Goal: Task Accomplishment & Management: Manage account settings

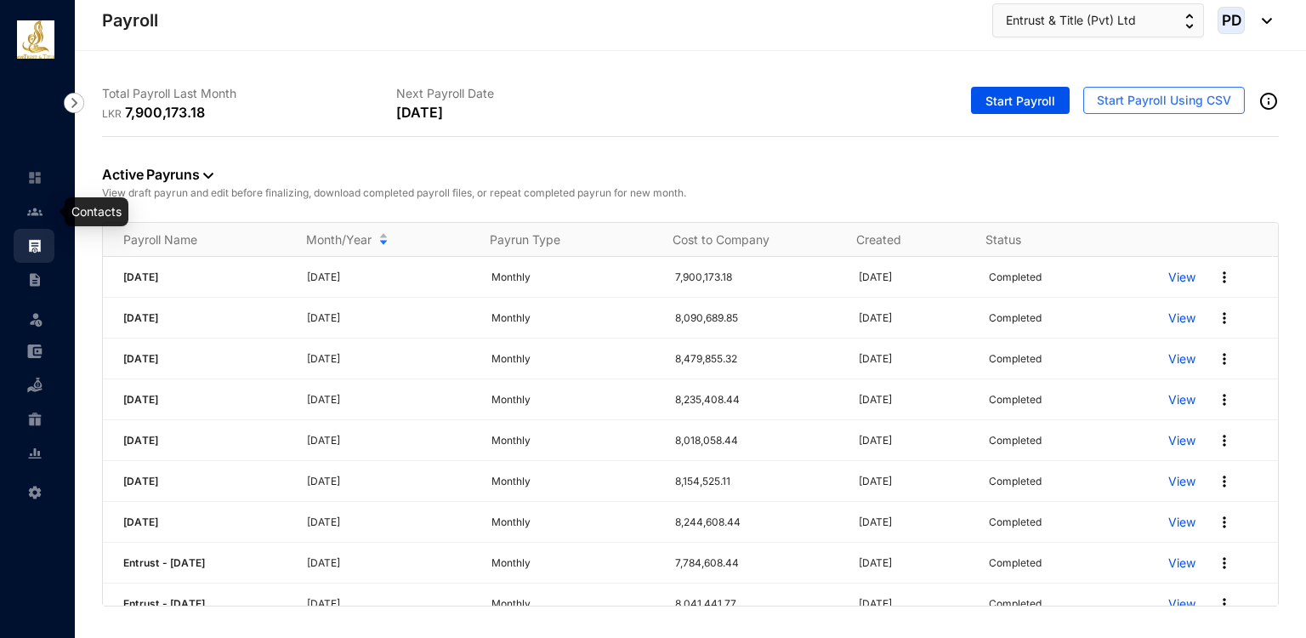
click at [37, 207] on img at bounding box center [34, 211] width 15 height 15
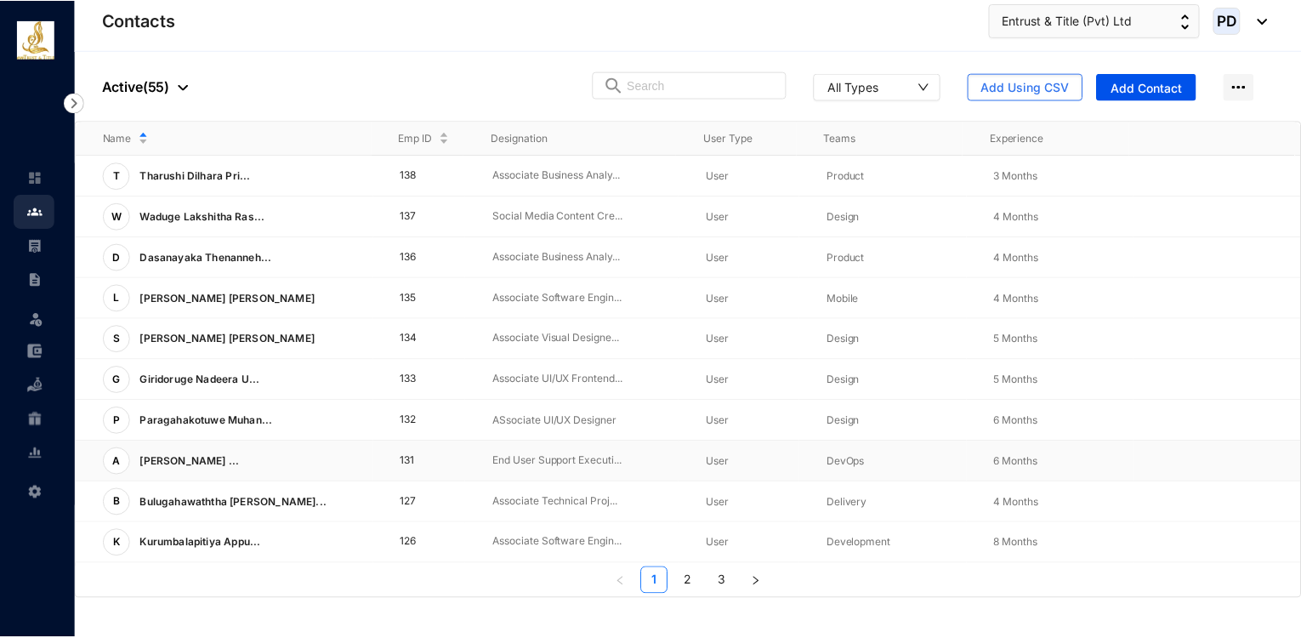
scroll to position [405, 0]
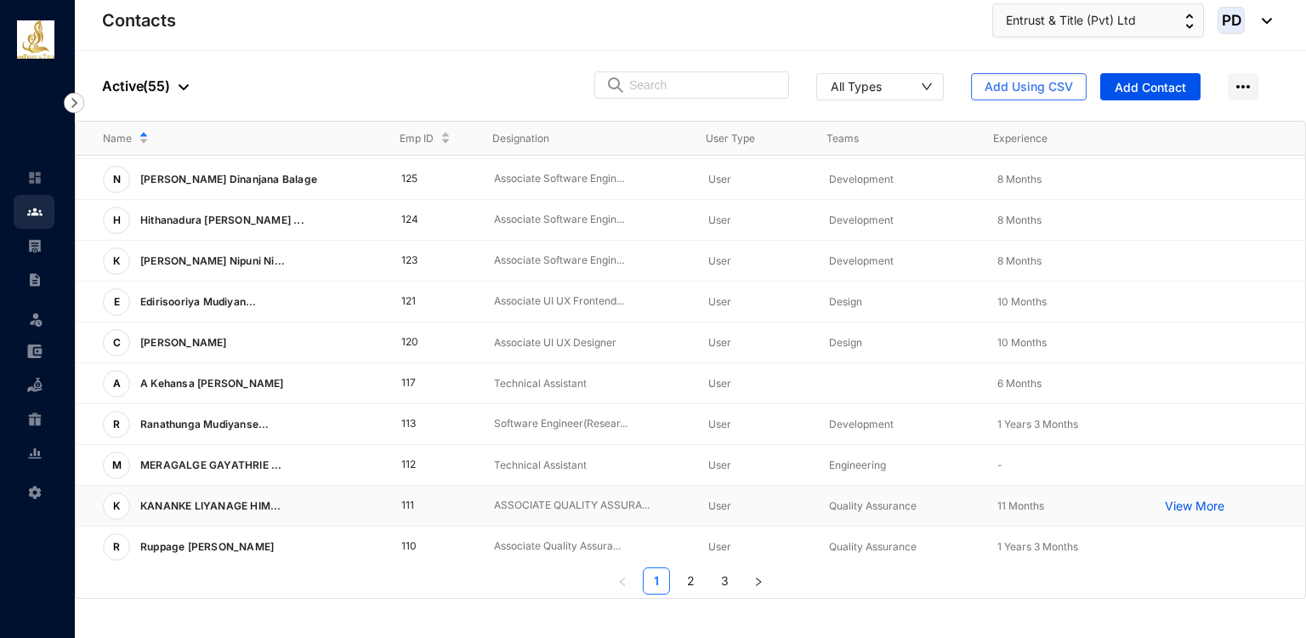
click at [432, 509] on td "111" at bounding box center [421, 506] width 94 height 41
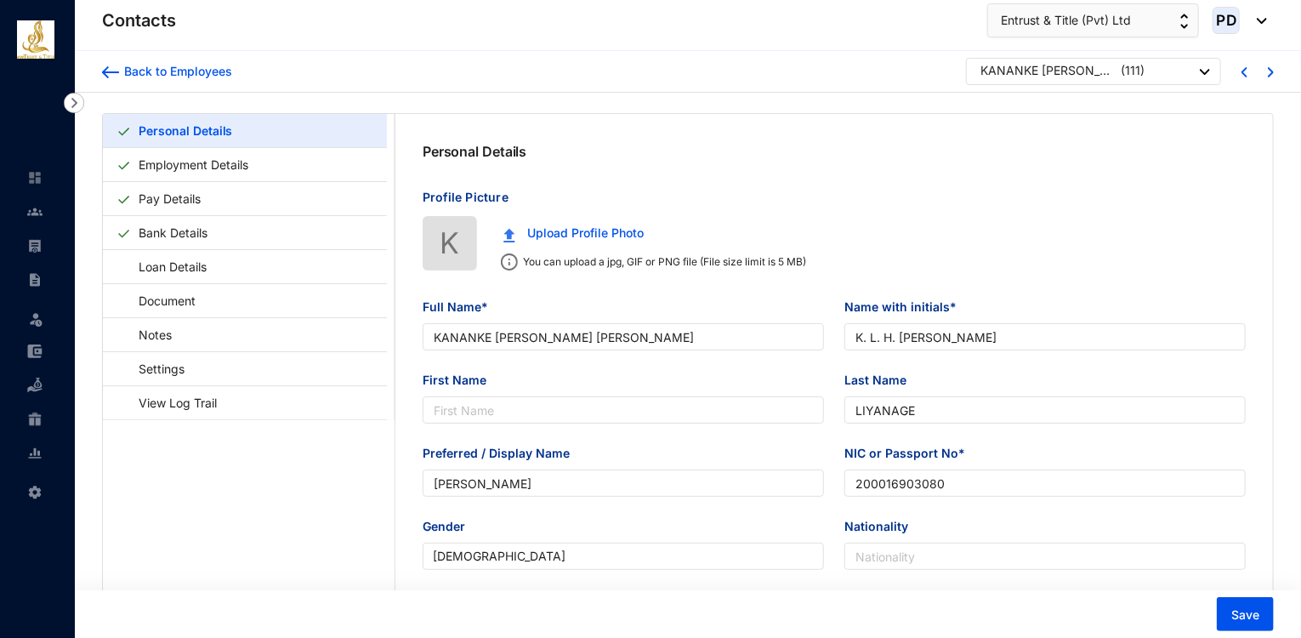
type input "KANANKE [PERSON_NAME] [PERSON_NAME]"
type input "K. L. H. [PERSON_NAME]"
type input "LIYANAGE"
type input "[PERSON_NAME]"
type input "200016903080"
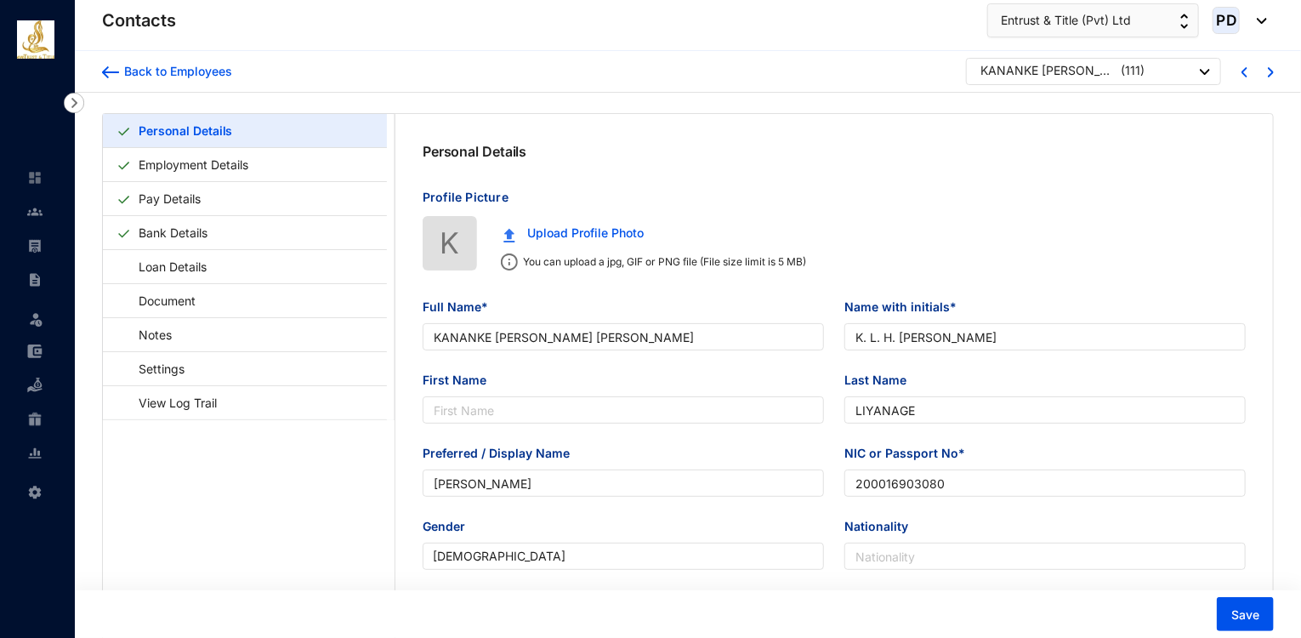
type input "[STREET_ADDRESS]."
type input "[DATE]"
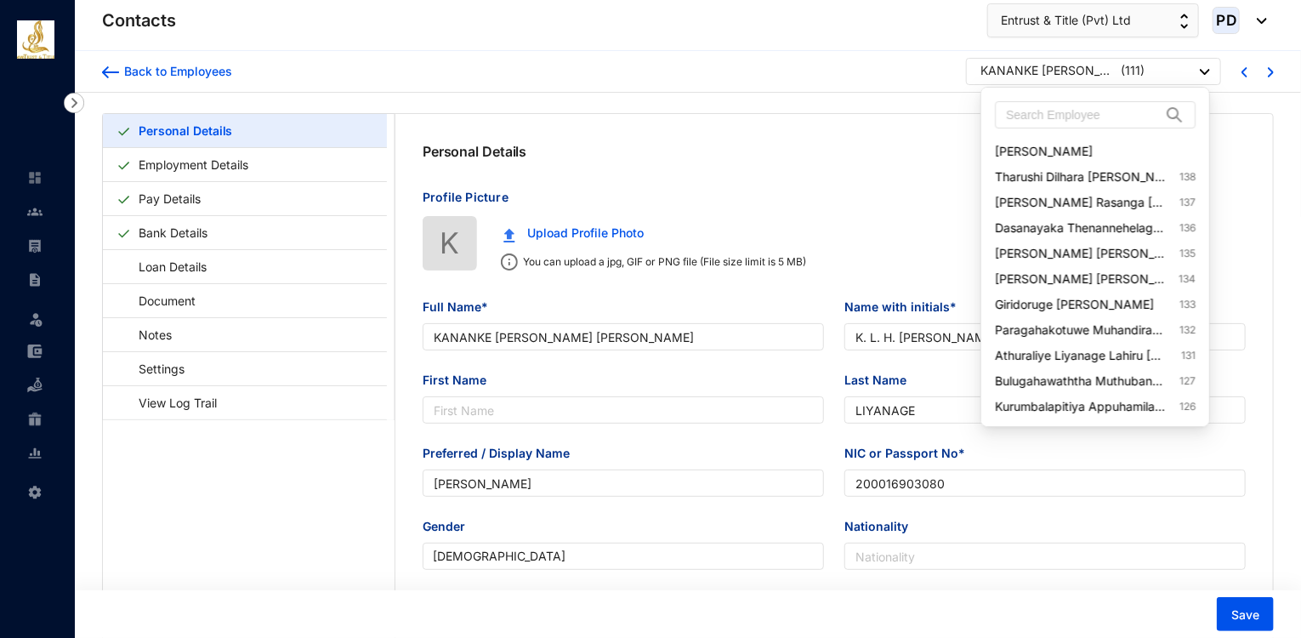
click at [1086, 74] on div "KANANKE [PERSON_NAME] [PERSON_NAME]" at bounding box center [1049, 70] width 136 height 17
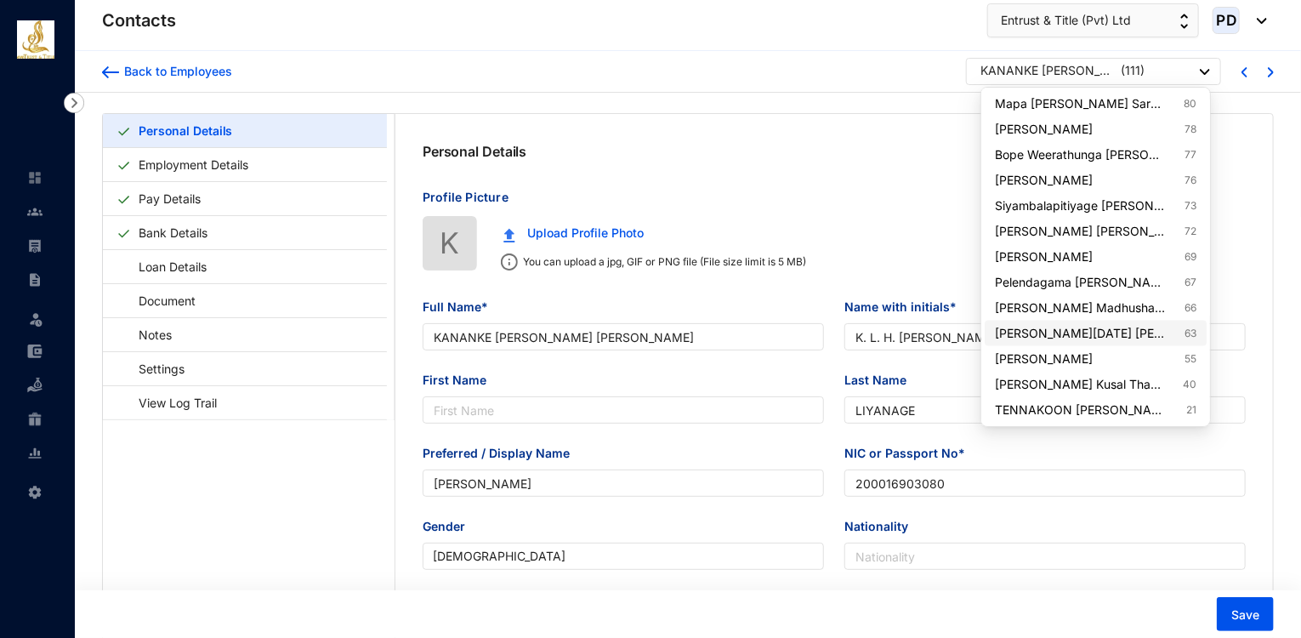
scroll to position [1067, 0]
click at [1067, 406] on link "TENNAKOON [PERSON_NAME] [PERSON_NAME] TENNAKOON 21" at bounding box center [1095, 410] width 201 height 17
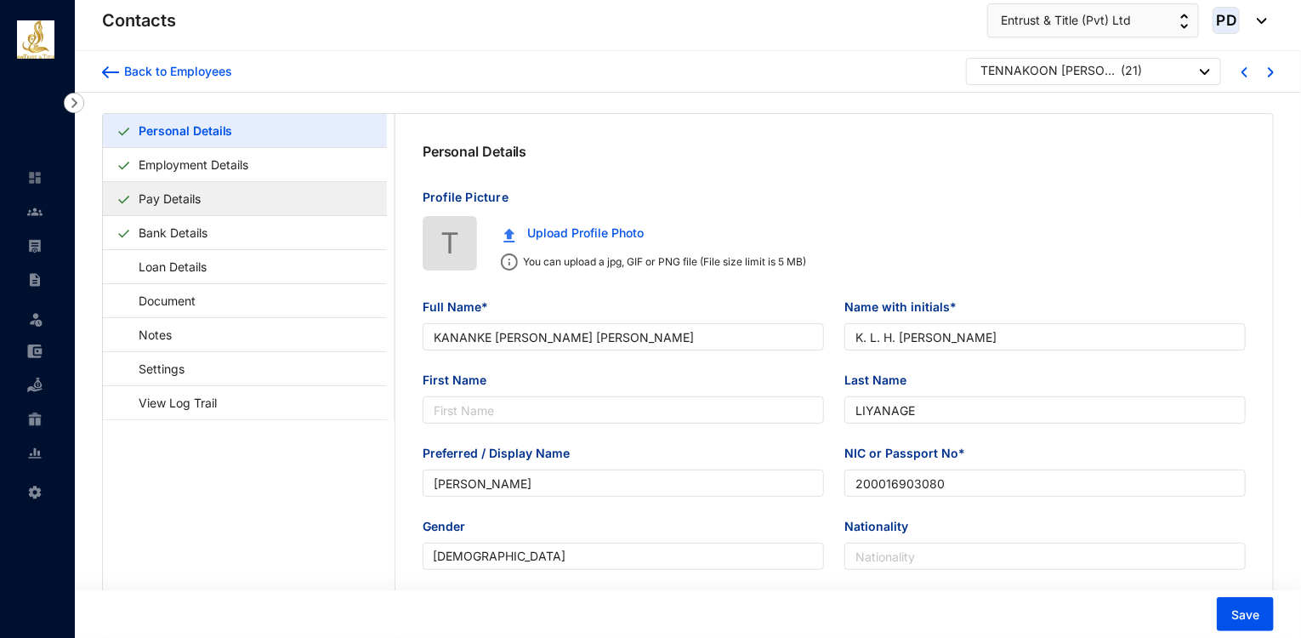
type input "TENNAKOON [PERSON_NAME] [PERSON_NAME] TENNAKOON"
type input "T.M.P.M.K.TENNAKOON"
type input "TENNAKOON"
type input "778412993V"
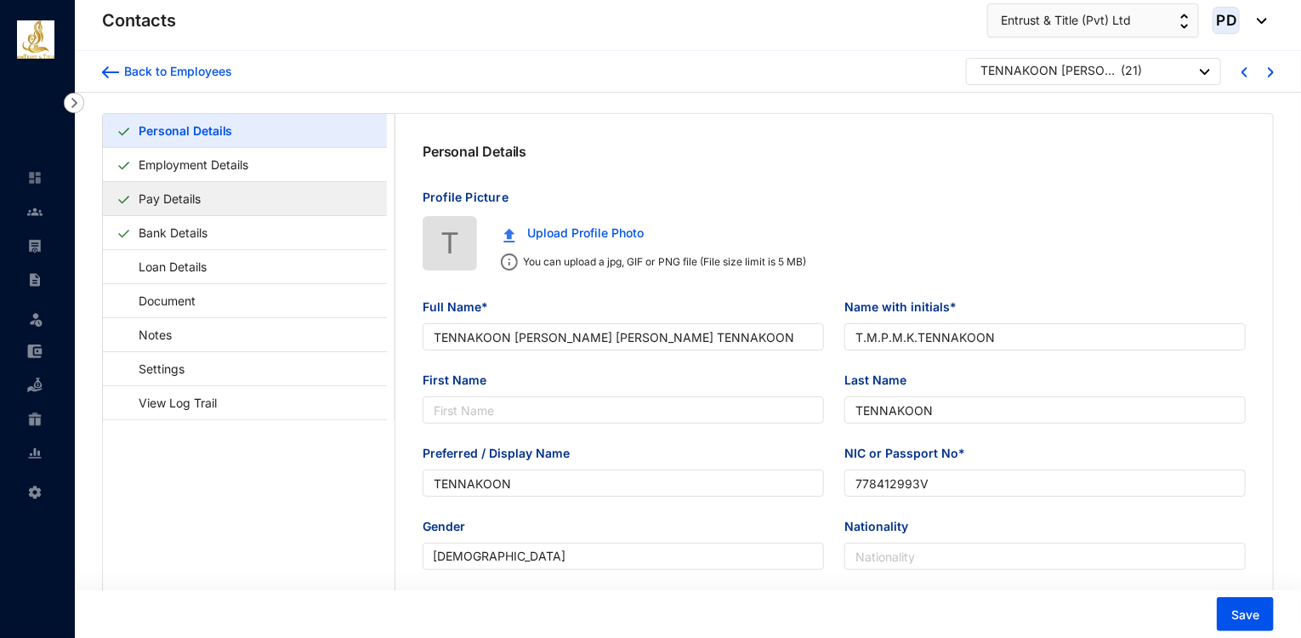
type input "[DATE]"
click at [194, 200] on link "Pay Details" at bounding box center [170, 198] width 76 height 35
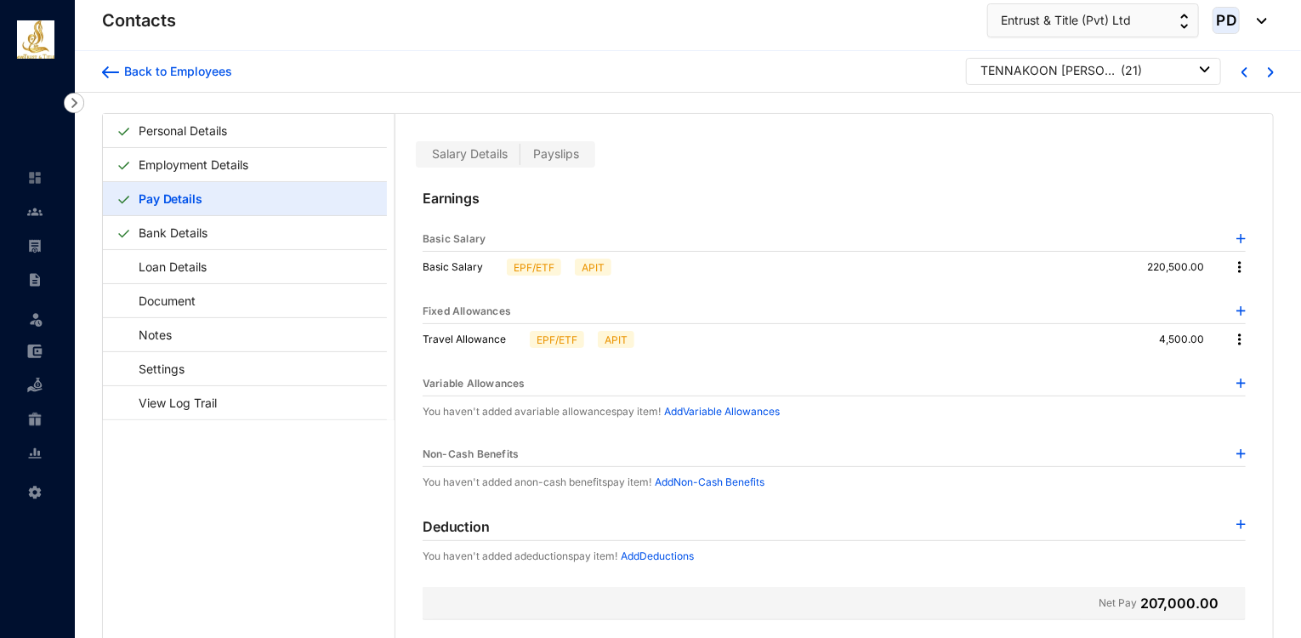
click at [555, 156] on span "Payslips" at bounding box center [556, 153] width 46 height 14
click at [520, 158] on input "Payslips" at bounding box center [520, 158] width 0 height 0
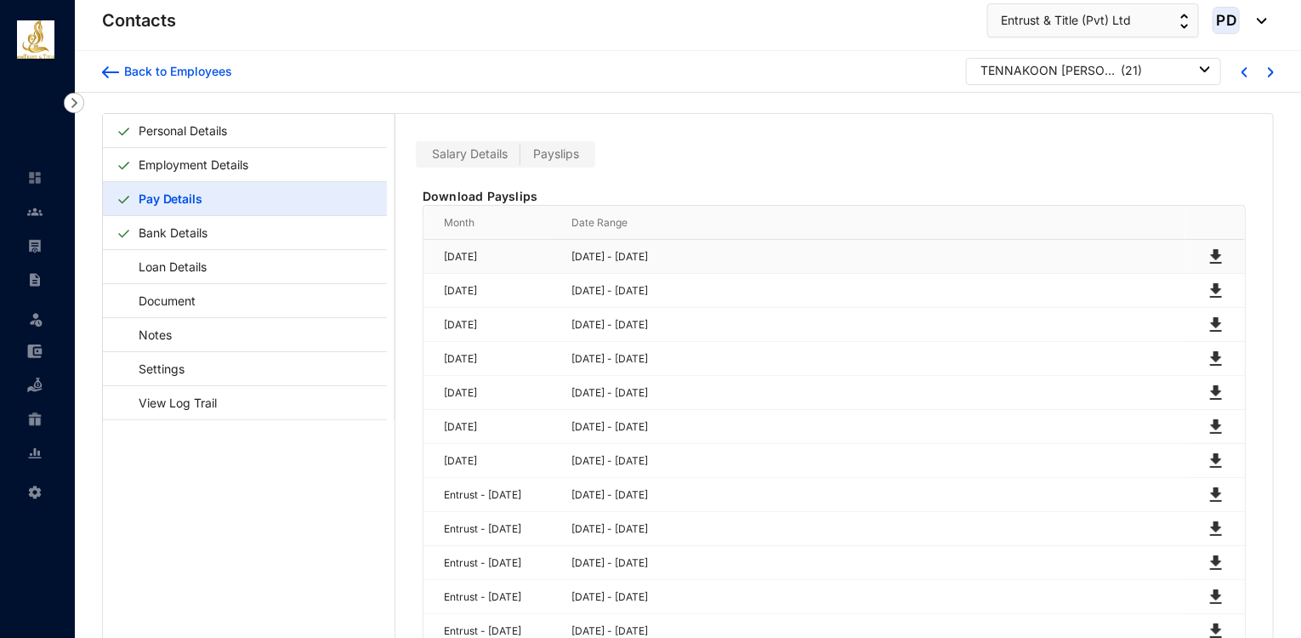
click at [1212, 254] on img at bounding box center [1216, 257] width 20 height 20
click at [1214, 290] on img at bounding box center [1216, 291] width 20 height 20
click at [334, 508] on main "Personal Details Employment Details Pay Details Bank Details Loan Details Docum…" at bounding box center [249, 487] width 292 height 746
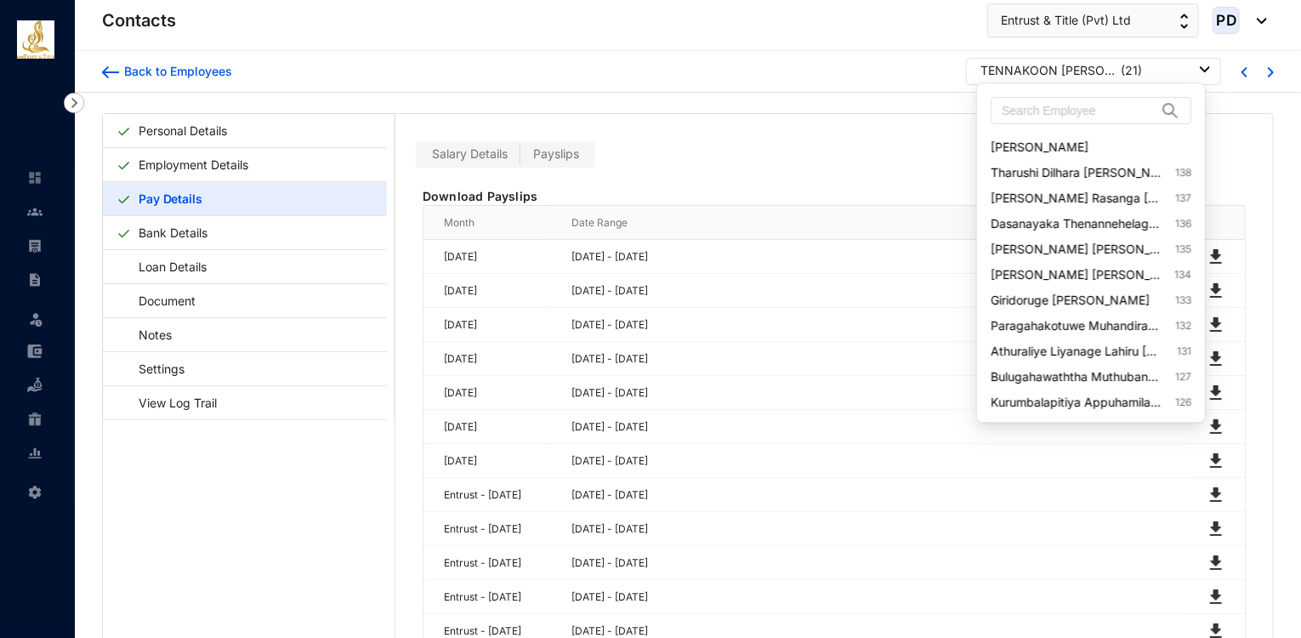
click at [1052, 66] on div "TENNAKOON [PERSON_NAME] [PERSON_NAME] TENNAKOON" at bounding box center [1049, 70] width 136 height 17
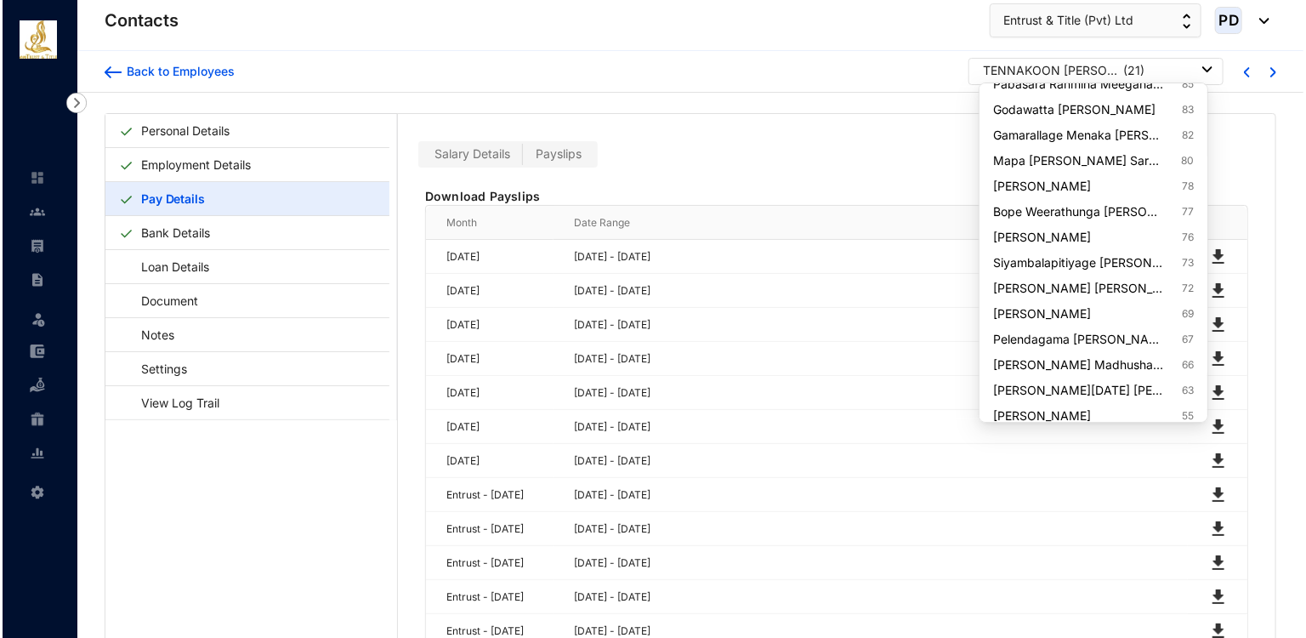
scroll to position [1068, 0]
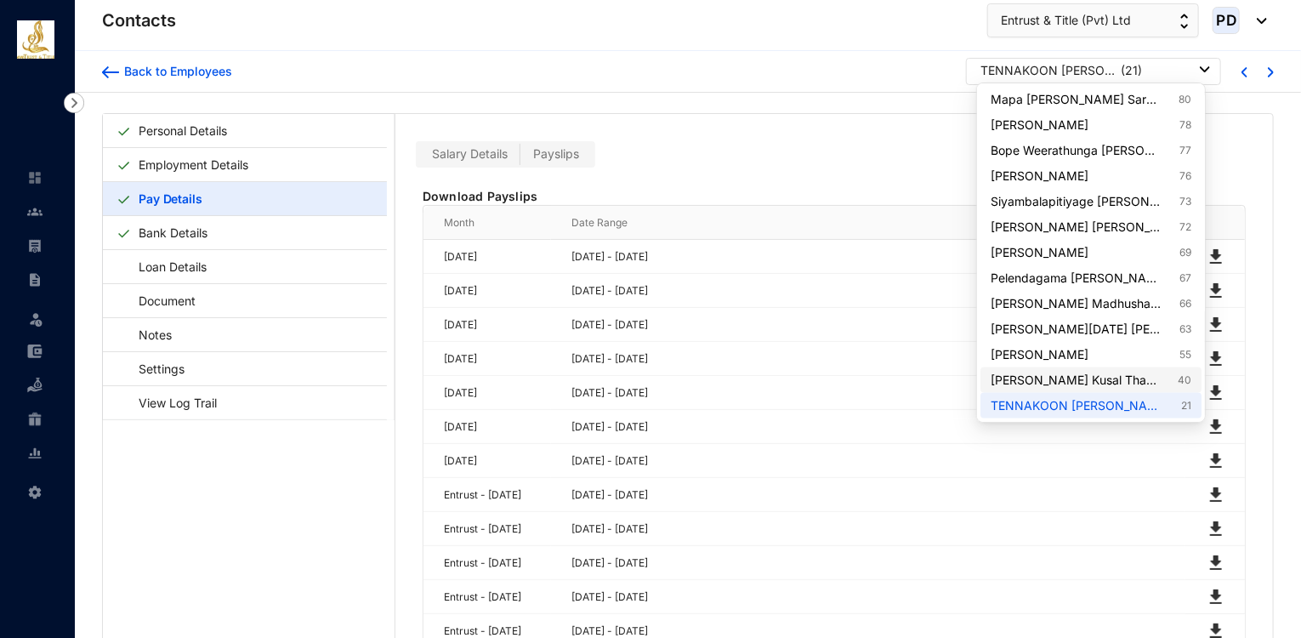
click at [1101, 378] on link "[PERSON_NAME] Kusal Thamaransa [PERSON_NAME] 40" at bounding box center [1091, 380] width 201 height 17
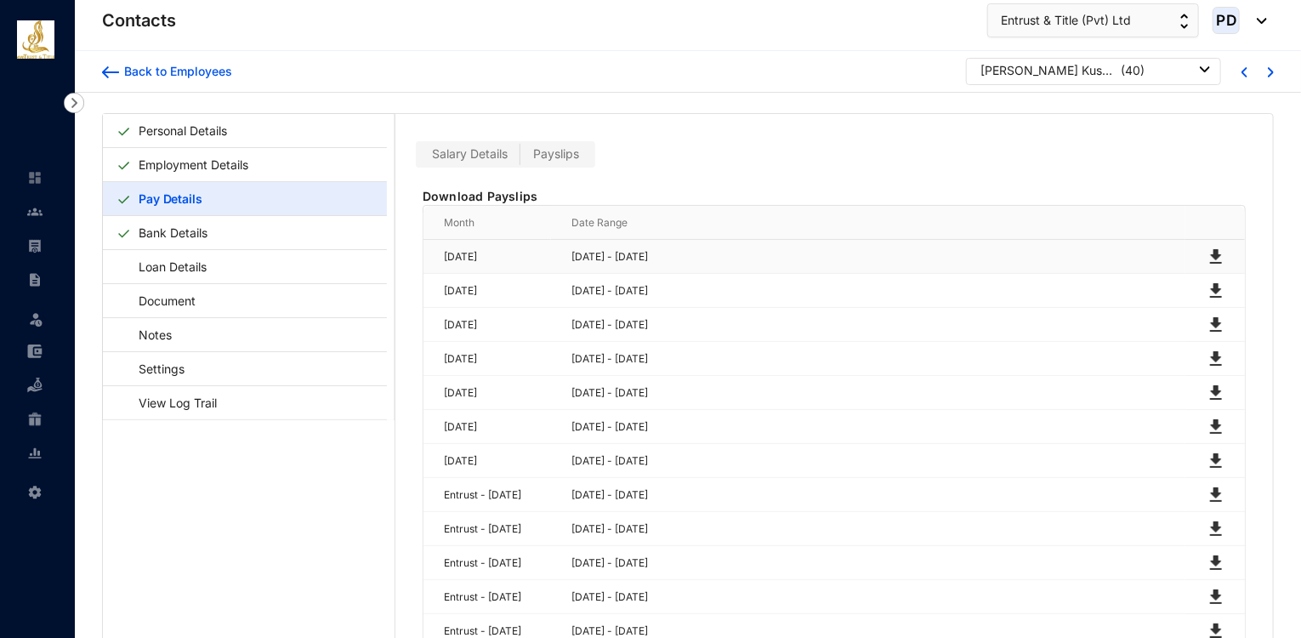
click at [1214, 252] on img at bounding box center [1216, 257] width 20 height 20
click at [1214, 290] on img at bounding box center [1216, 291] width 20 height 20
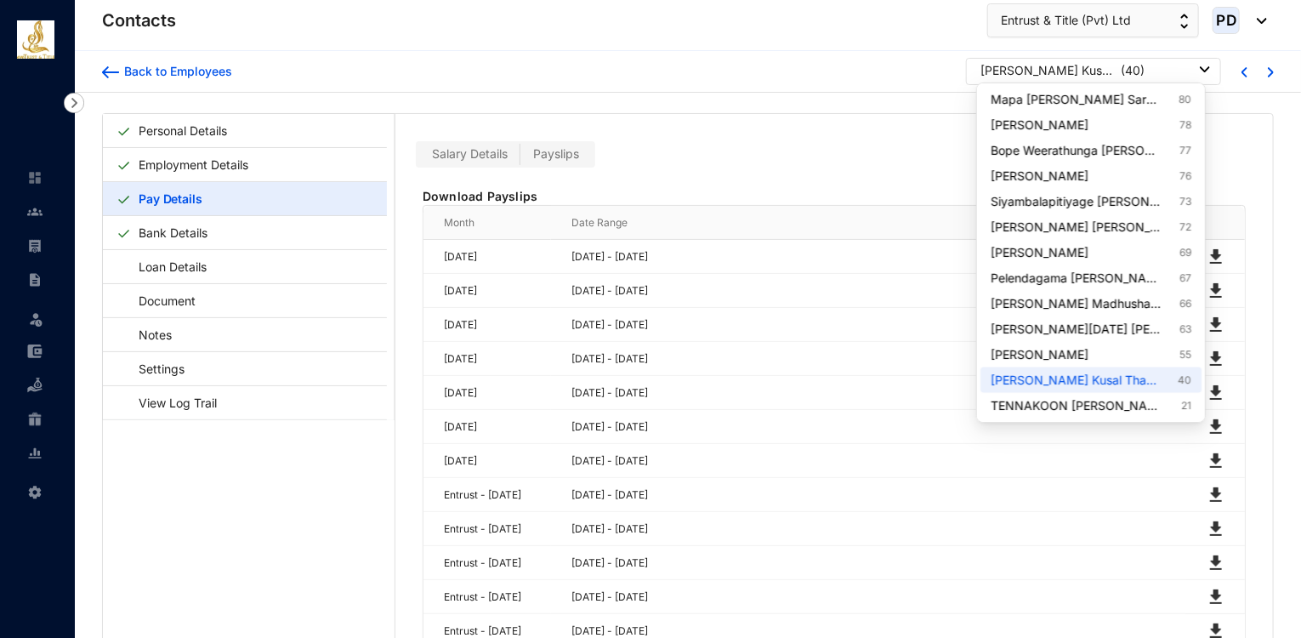
click at [1123, 71] on p "( 40 )" at bounding box center [1133, 70] width 24 height 17
click at [1141, 361] on link "[PERSON_NAME] 55" at bounding box center [1091, 354] width 201 height 17
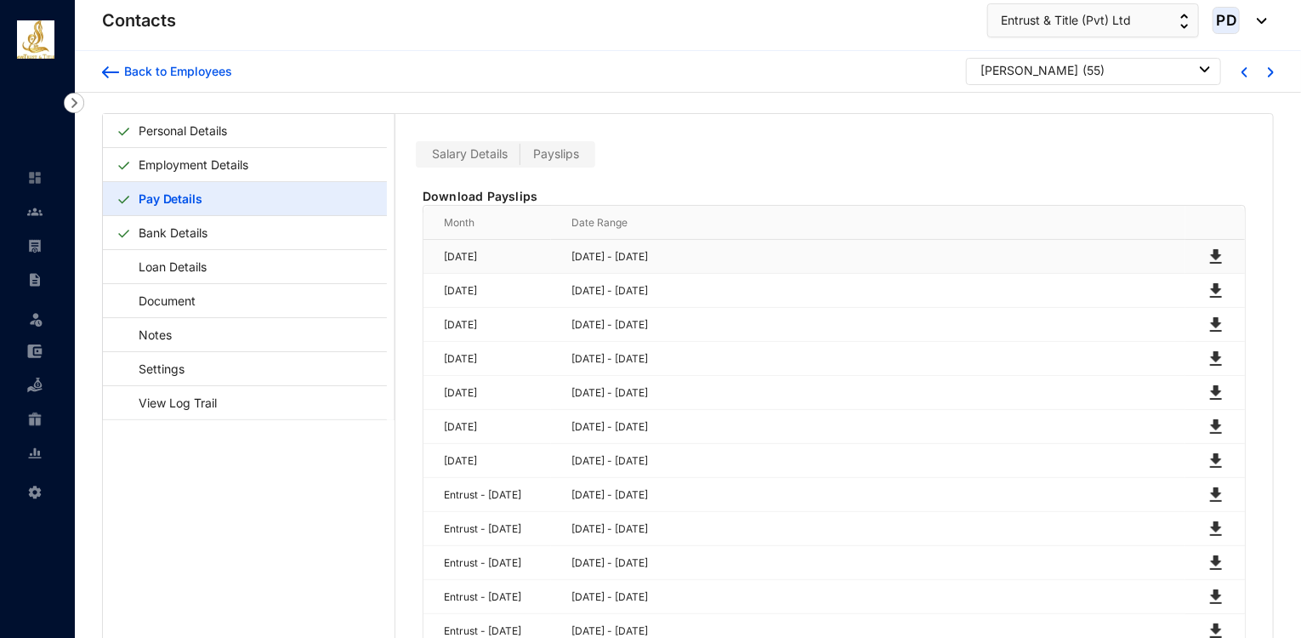
click at [1215, 252] on img at bounding box center [1216, 257] width 20 height 20
click at [1212, 292] on img at bounding box center [1216, 291] width 20 height 20
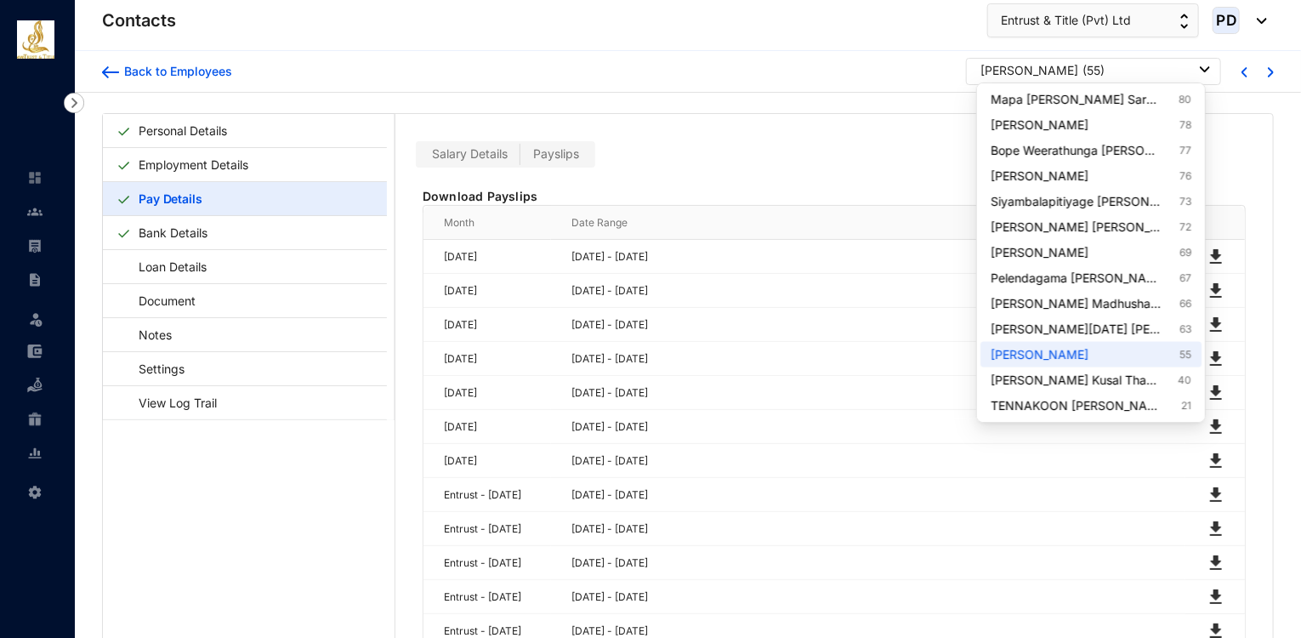
click at [1078, 65] on div "[PERSON_NAME]" at bounding box center [1030, 70] width 98 height 17
click at [1133, 327] on link "[PERSON_NAME][DATE] [PERSON_NAME] 63" at bounding box center [1091, 329] width 201 height 17
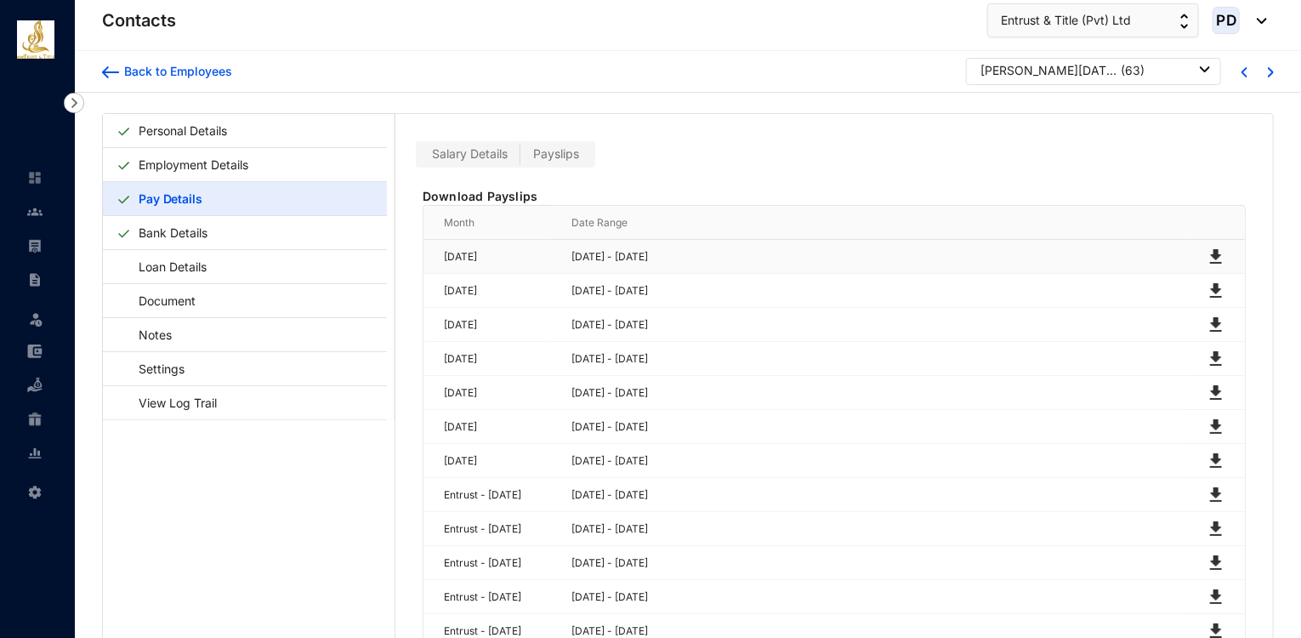
click at [1209, 255] on img at bounding box center [1216, 257] width 20 height 20
click at [1211, 292] on img at bounding box center [1216, 291] width 20 height 20
click at [1078, 68] on div "[PERSON_NAME][DATE] [PERSON_NAME]" at bounding box center [1049, 70] width 136 height 17
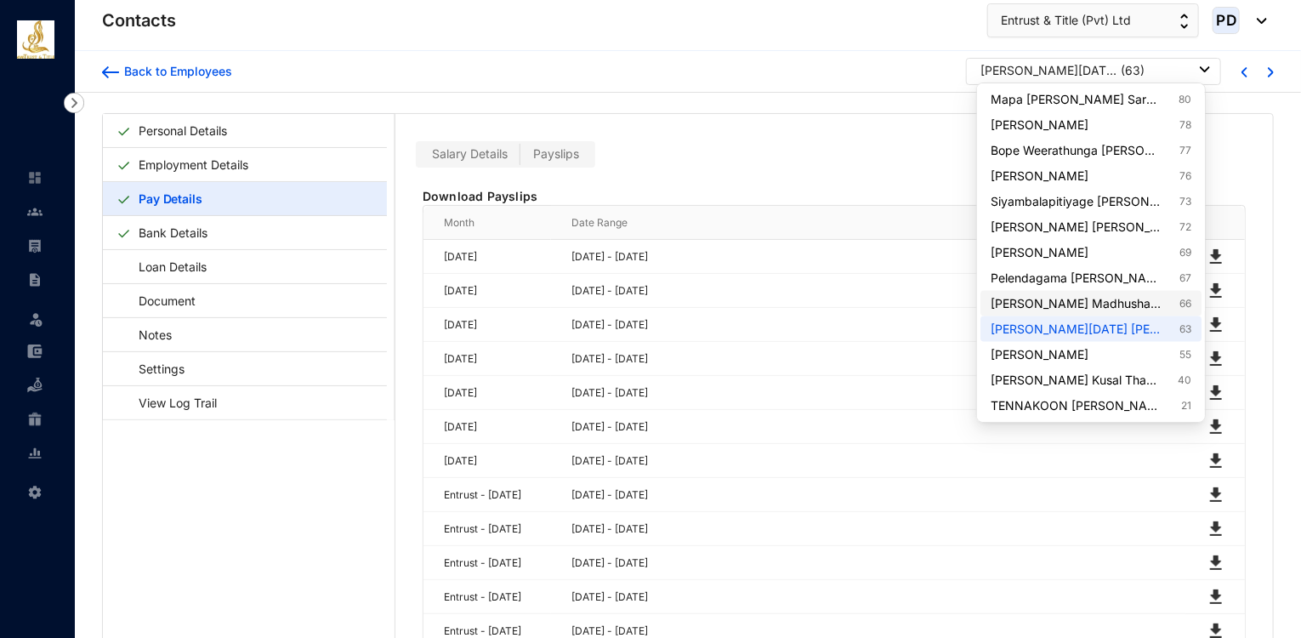
click at [1136, 304] on link "[PERSON_NAME] Madhusha Bamunuwita [PERSON_NAME] 66" at bounding box center [1091, 303] width 201 height 17
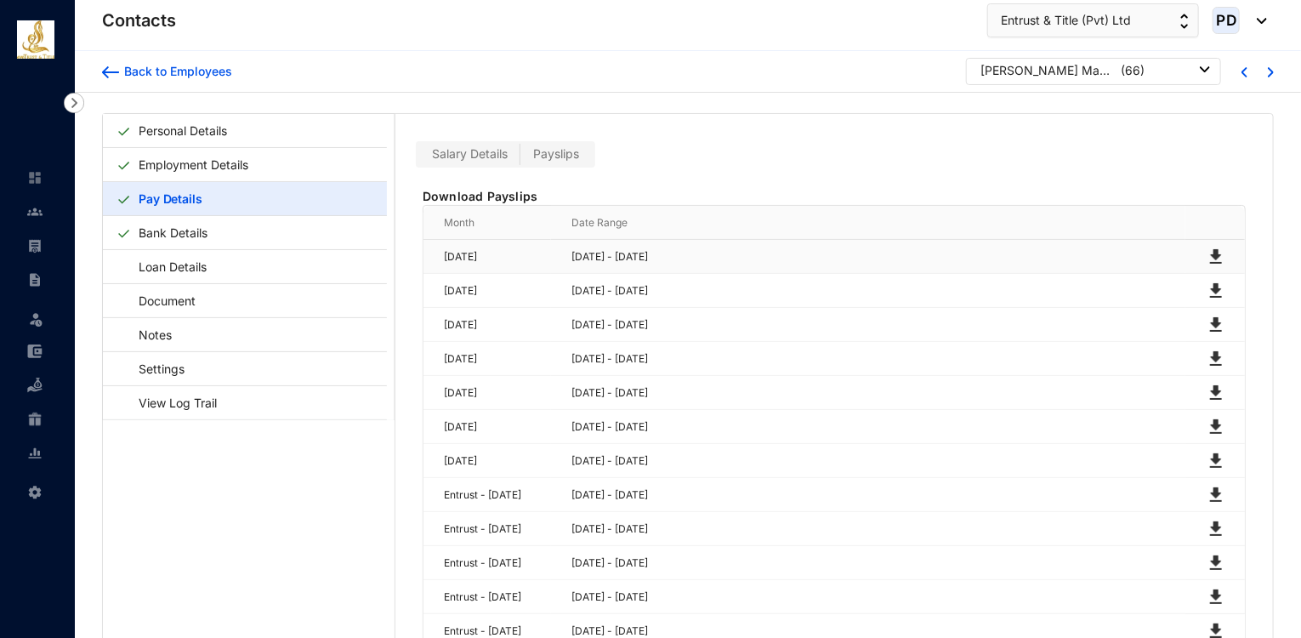
click at [1211, 256] on img at bounding box center [1216, 257] width 20 height 20
click at [1212, 287] on img at bounding box center [1216, 291] width 20 height 20
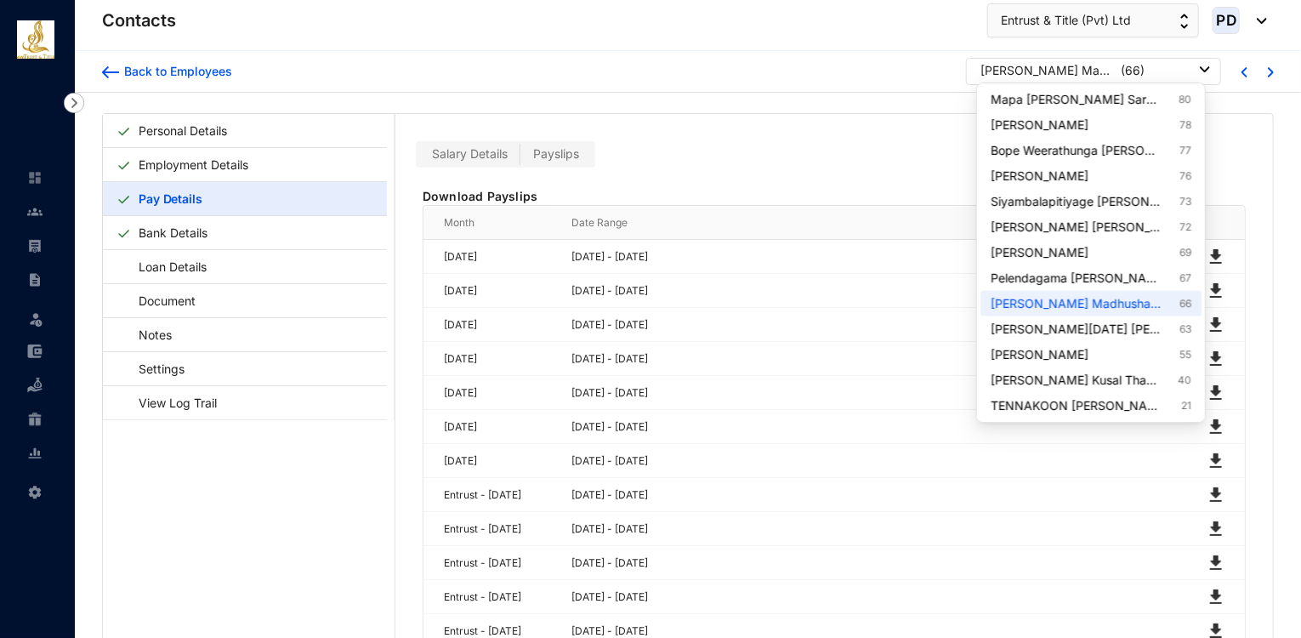
click at [1131, 65] on p "( 66 )" at bounding box center [1133, 70] width 24 height 17
click at [1134, 280] on link "Pelendagama [PERSON_NAME] Nirmana Rukmal 67" at bounding box center [1091, 278] width 201 height 17
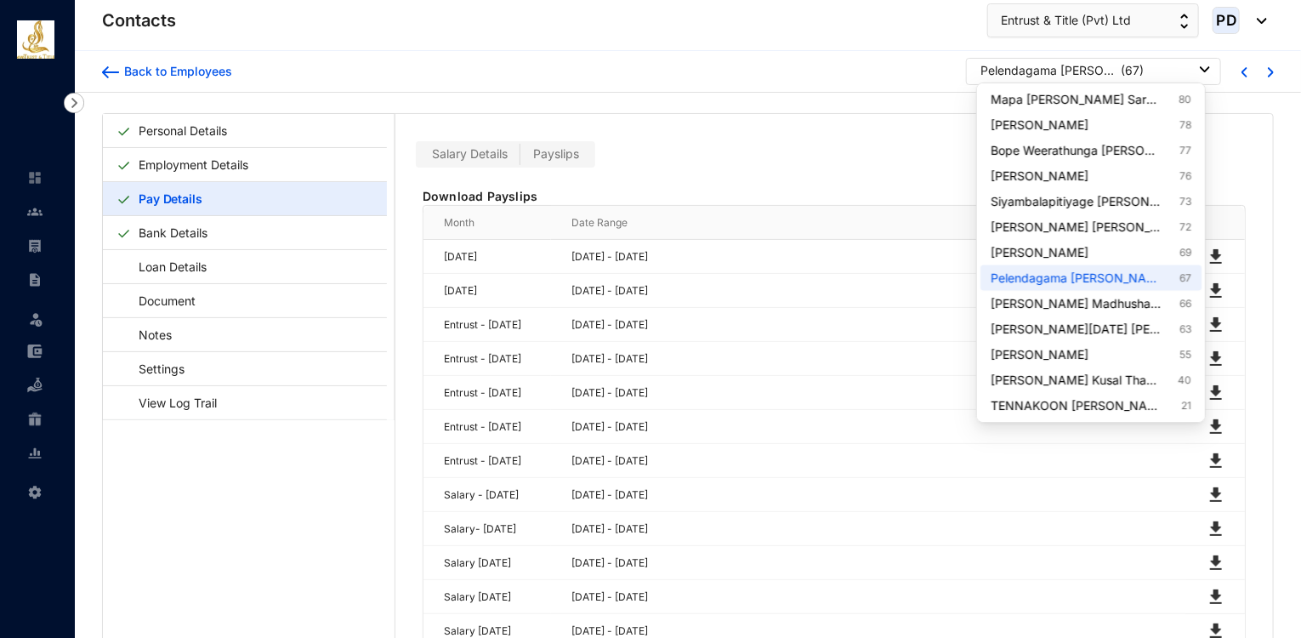
click at [1129, 65] on p "( 67 )" at bounding box center [1132, 70] width 23 height 17
click at [1117, 257] on link "[PERSON_NAME] 69" at bounding box center [1091, 252] width 201 height 17
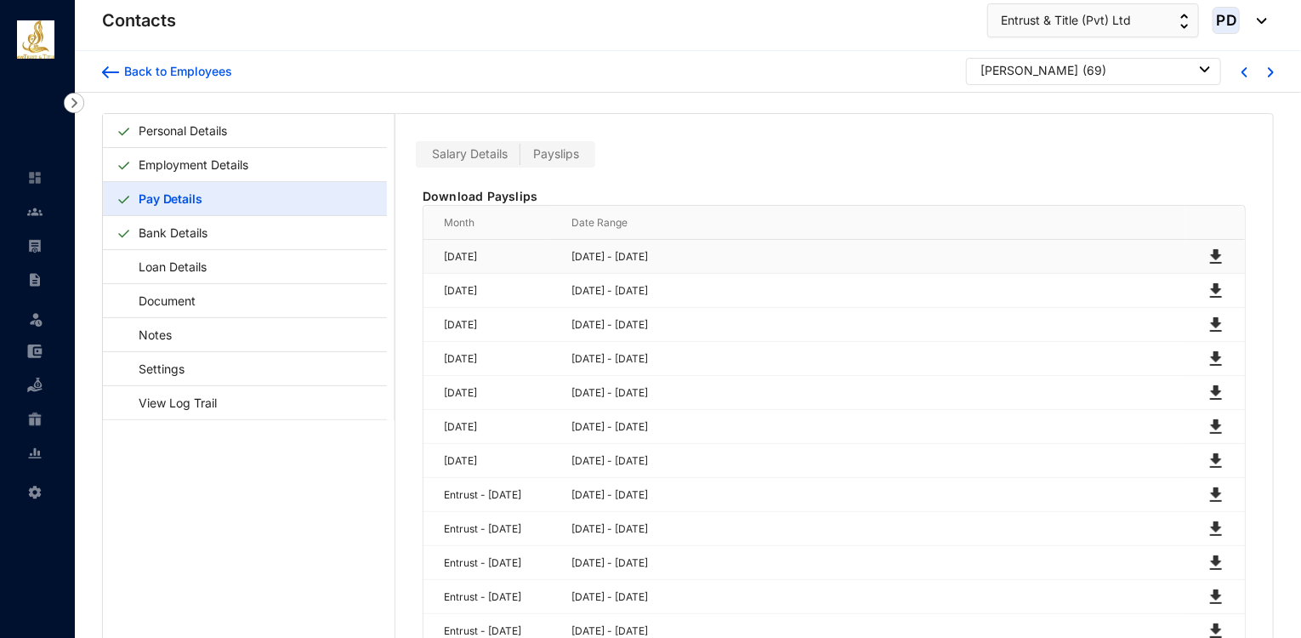
click at [1214, 253] on img at bounding box center [1216, 257] width 20 height 20
click at [1211, 290] on img at bounding box center [1216, 291] width 20 height 20
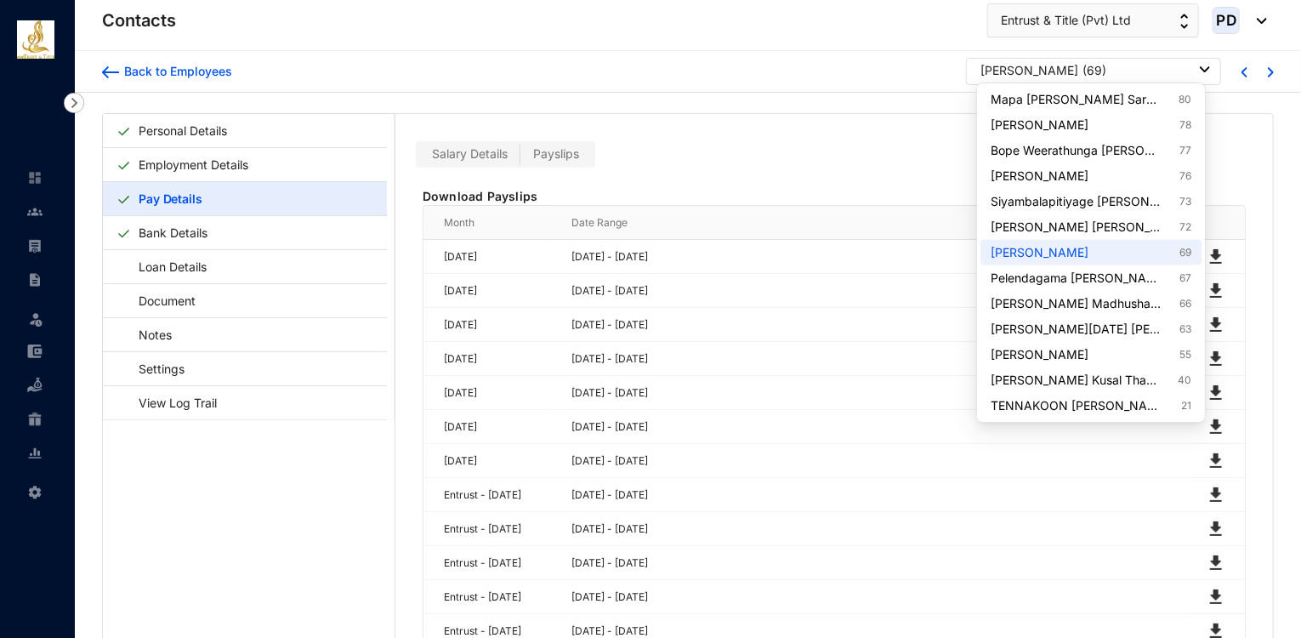
click at [1047, 67] on div "[PERSON_NAME]" at bounding box center [1030, 70] width 98 height 17
click at [1116, 231] on link "[PERSON_NAME] [PERSON_NAME] 72" at bounding box center [1091, 227] width 201 height 17
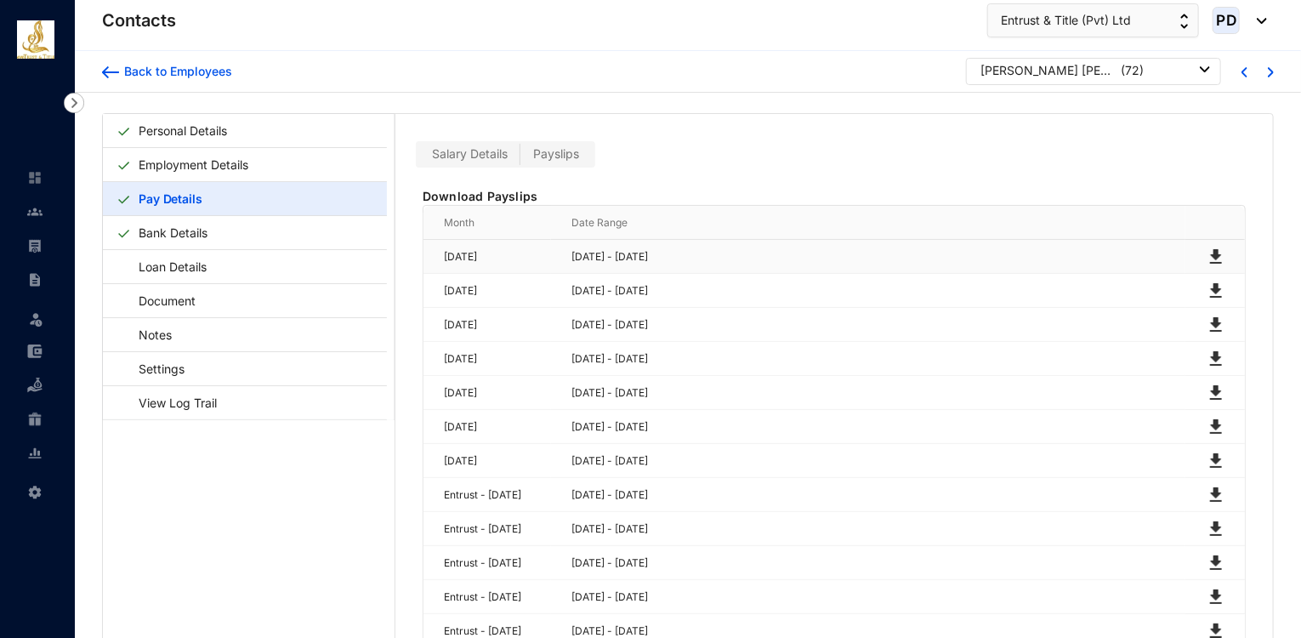
click at [1209, 256] on img at bounding box center [1216, 257] width 20 height 20
click at [1211, 283] on img at bounding box center [1216, 291] width 20 height 20
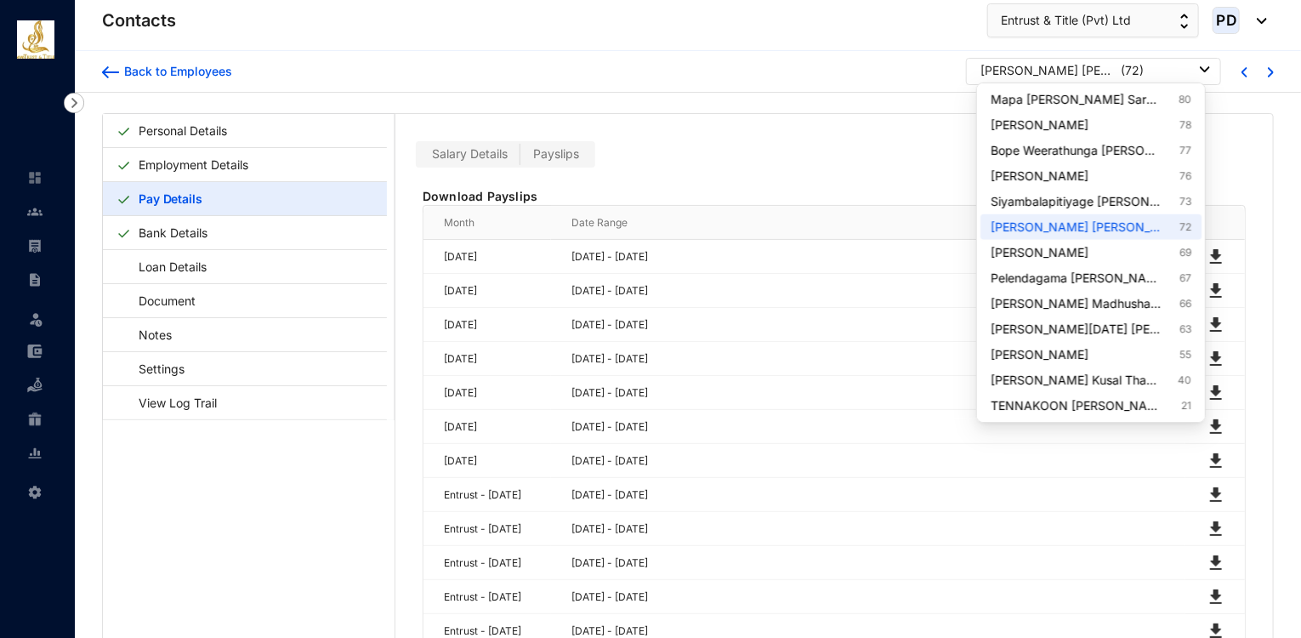
click at [1121, 72] on p "( 72 )" at bounding box center [1132, 70] width 23 height 17
click at [1118, 202] on link "Siyambalapitiyage [PERSON_NAME] [PERSON_NAME] 73" at bounding box center [1091, 201] width 201 height 17
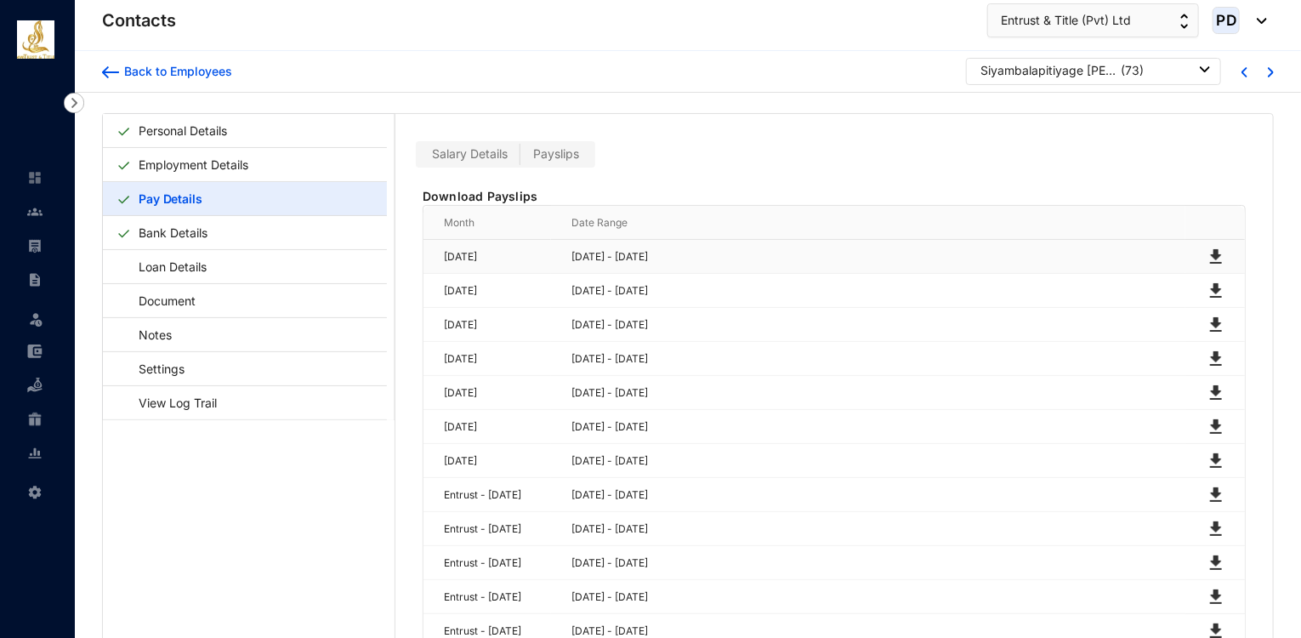
click at [1214, 256] on img at bounding box center [1216, 257] width 20 height 20
click at [1209, 290] on img at bounding box center [1216, 291] width 20 height 20
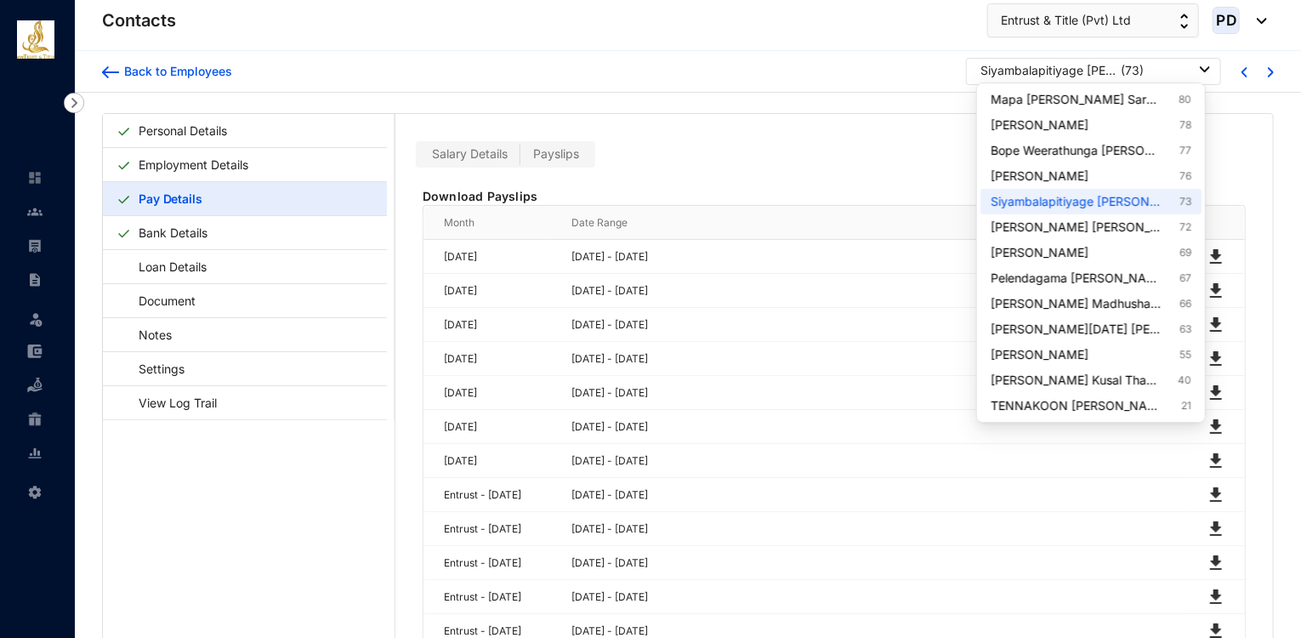
click at [1032, 72] on div "Siyambalapitiyage [PERSON_NAME] [PERSON_NAME]" at bounding box center [1049, 70] width 136 height 17
click at [1112, 180] on link "[PERSON_NAME] Withana 76" at bounding box center [1091, 176] width 201 height 17
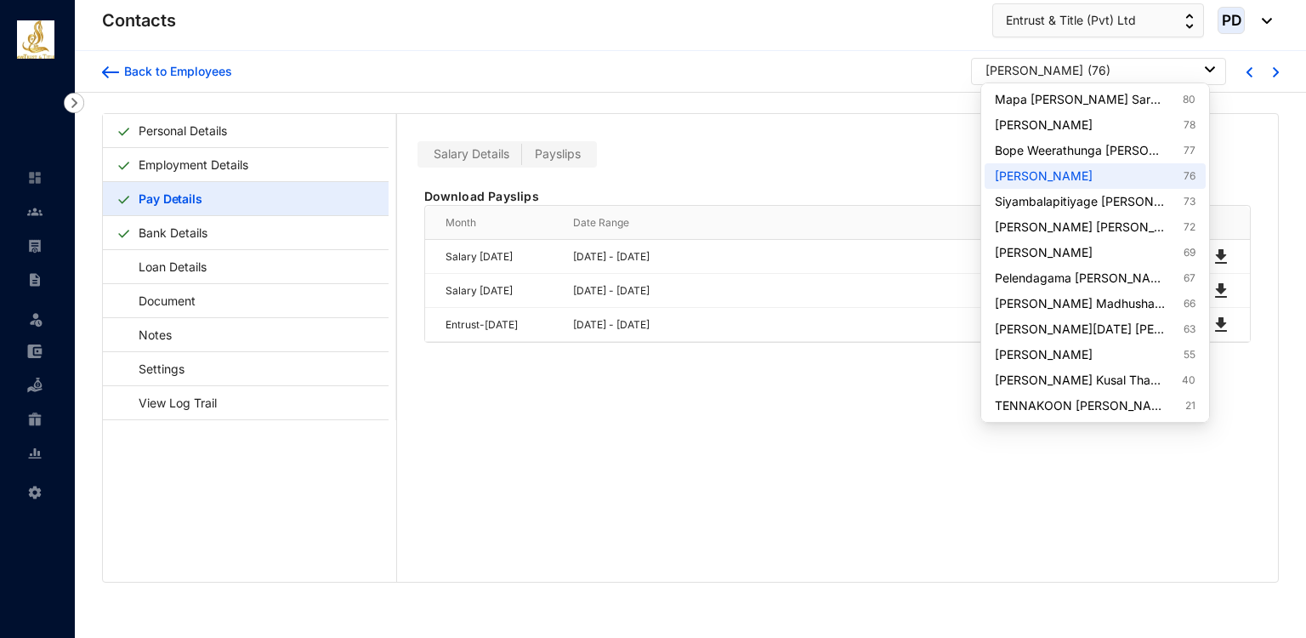
click at [1148, 67] on div "[PERSON_NAME] ( 76 )" at bounding box center [1101, 70] width 230 height 17
click at [1157, 157] on link "Bope Weerathunga Manul Binusha 77" at bounding box center [1095, 150] width 201 height 17
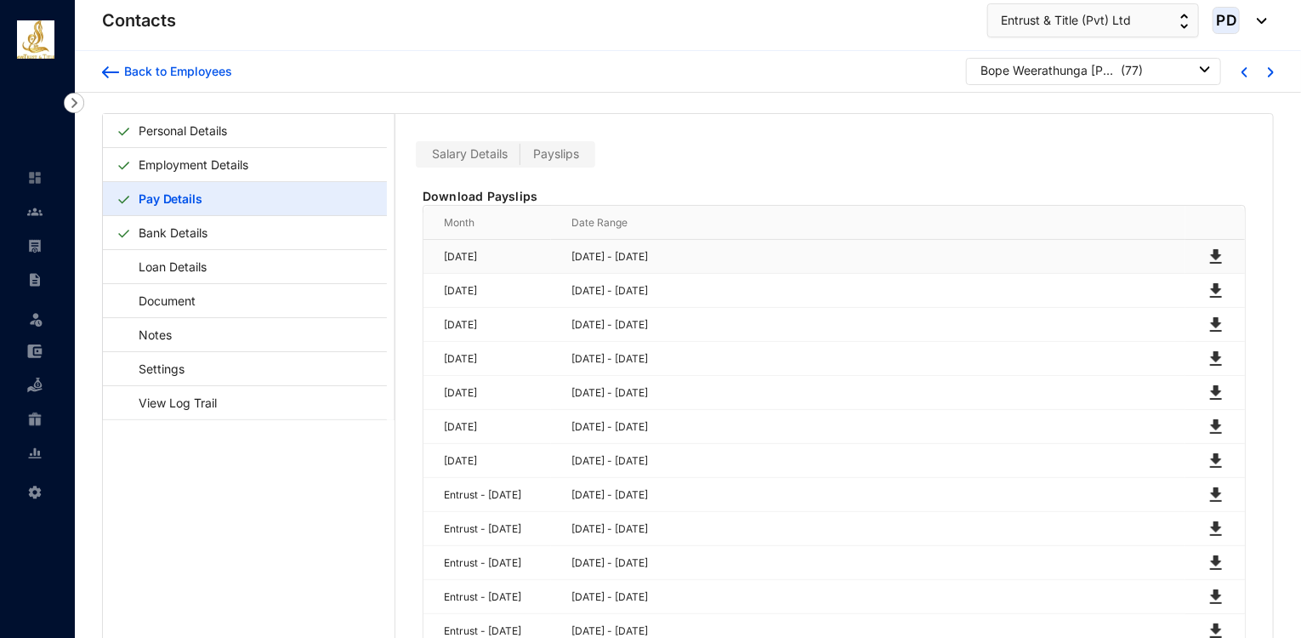
click at [1210, 251] on img at bounding box center [1216, 257] width 20 height 20
click at [1213, 289] on img at bounding box center [1216, 291] width 20 height 20
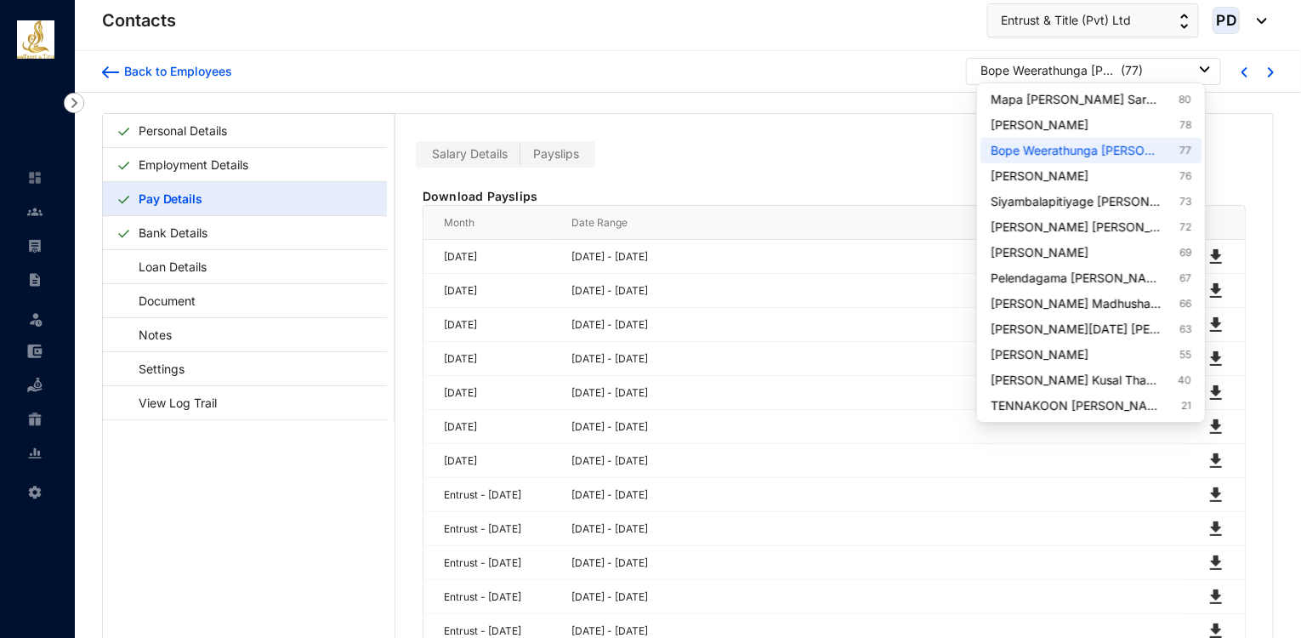
click at [1078, 75] on div "Bope Weerathunga [PERSON_NAME]" at bounding box center [1049, 70] width 136 height 17
click at [1095, 128] on link "[PERSON_NAME] 78" at bounding box center [1091, 125] width 201 height 17
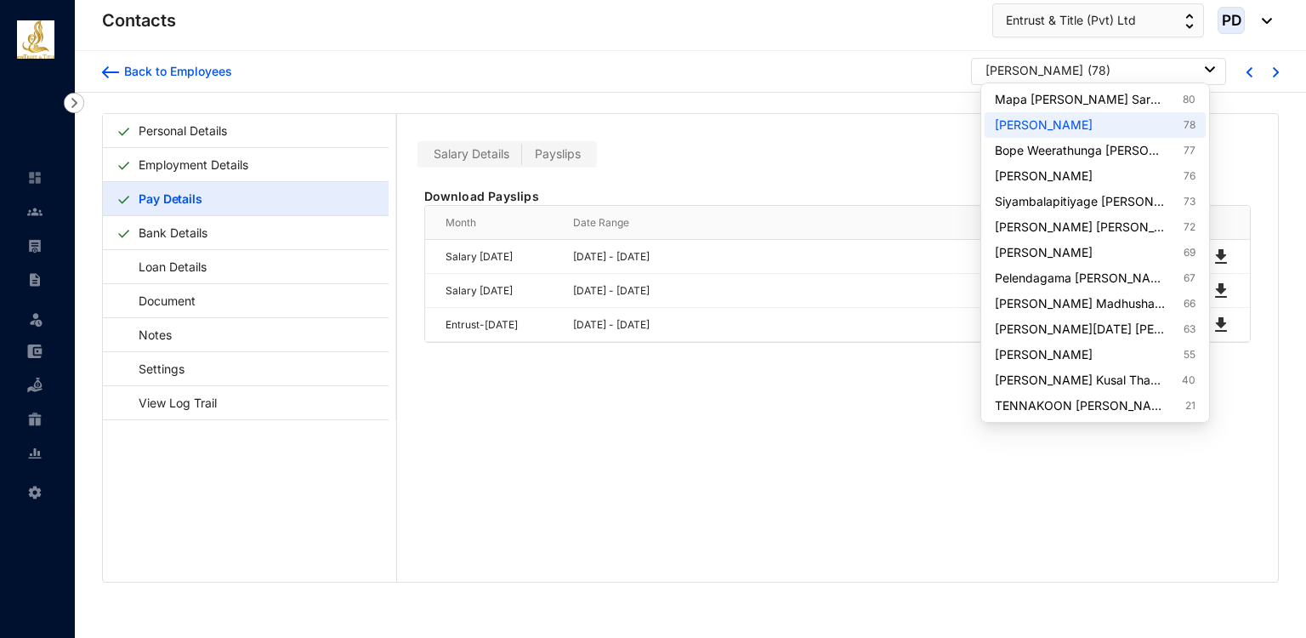
click at [1111, 70] on p "( 78 )" at bounding box center [1099, 70] width 23 height 17
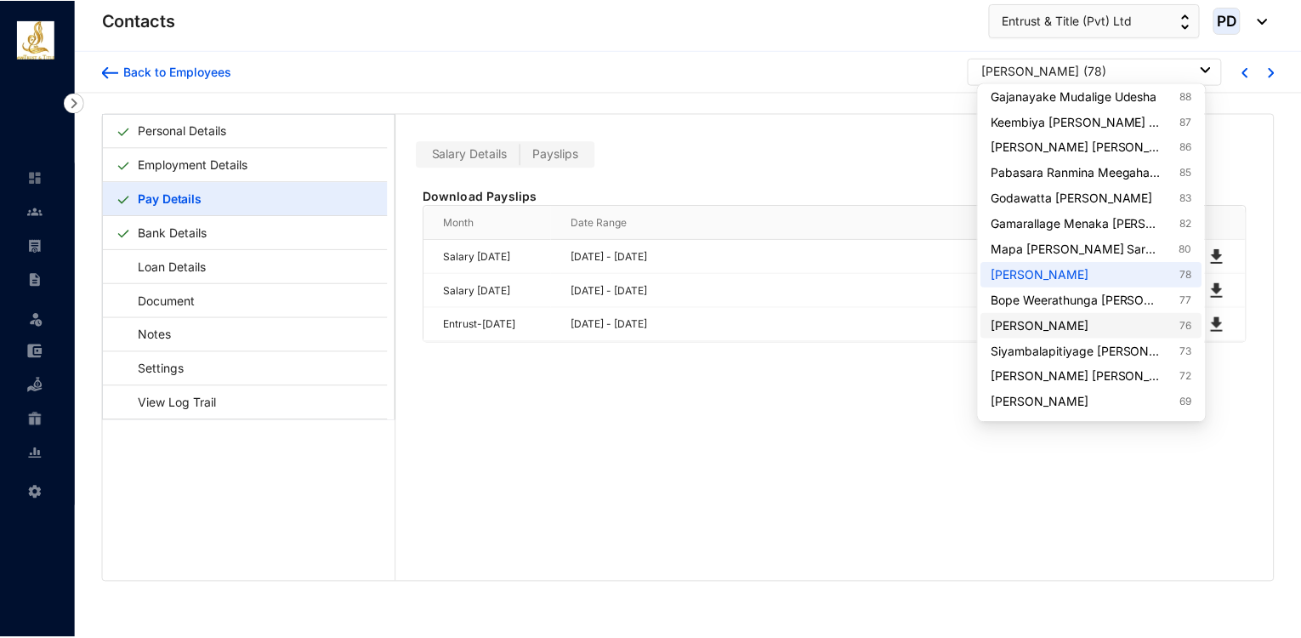
scroll to position [919, 0]
click at [1118, 246] on link "Mapa [PERSON_NAME] Sarathchandra 80" at bounding box center [1095, 249] width 201 height 17
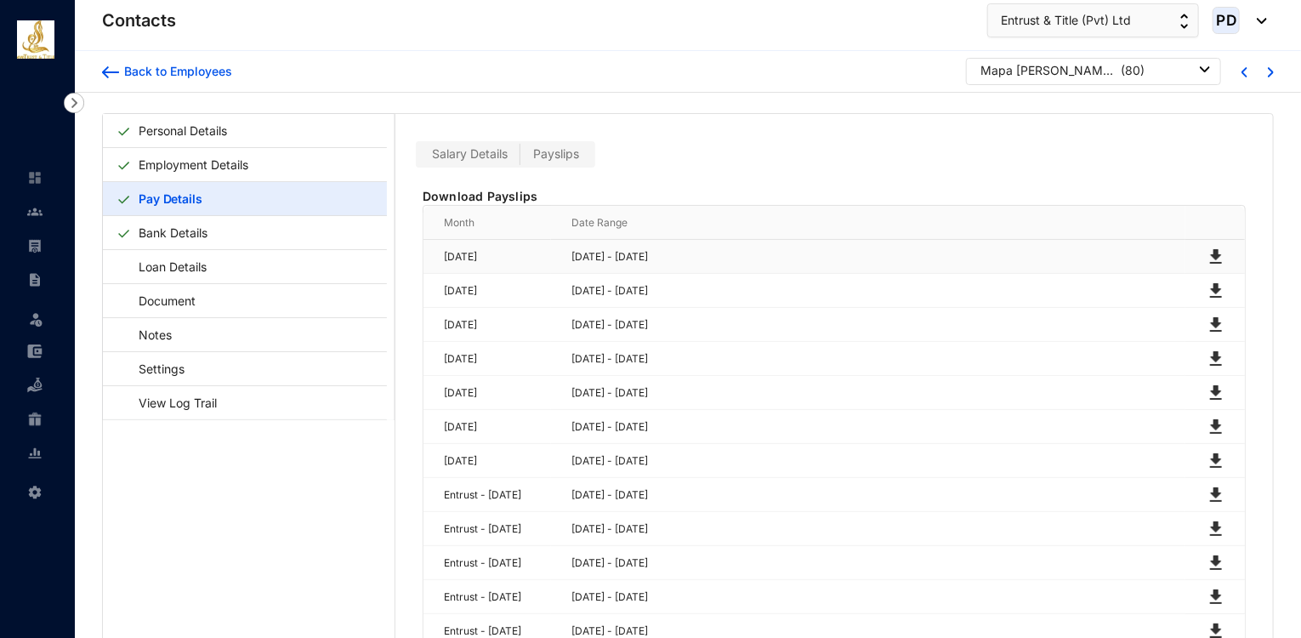
click at [1211, 253] on img at bounding box center [1216, 257] width 20 height 20
click at [1210, 283] on img at bounding box center [1216, 291] width 20 height 20
click at [708, 45] on header "Contacts Entrust & Title (Pvt) Ltd PD" at bounding box center [688, 25] width 1226 height 51
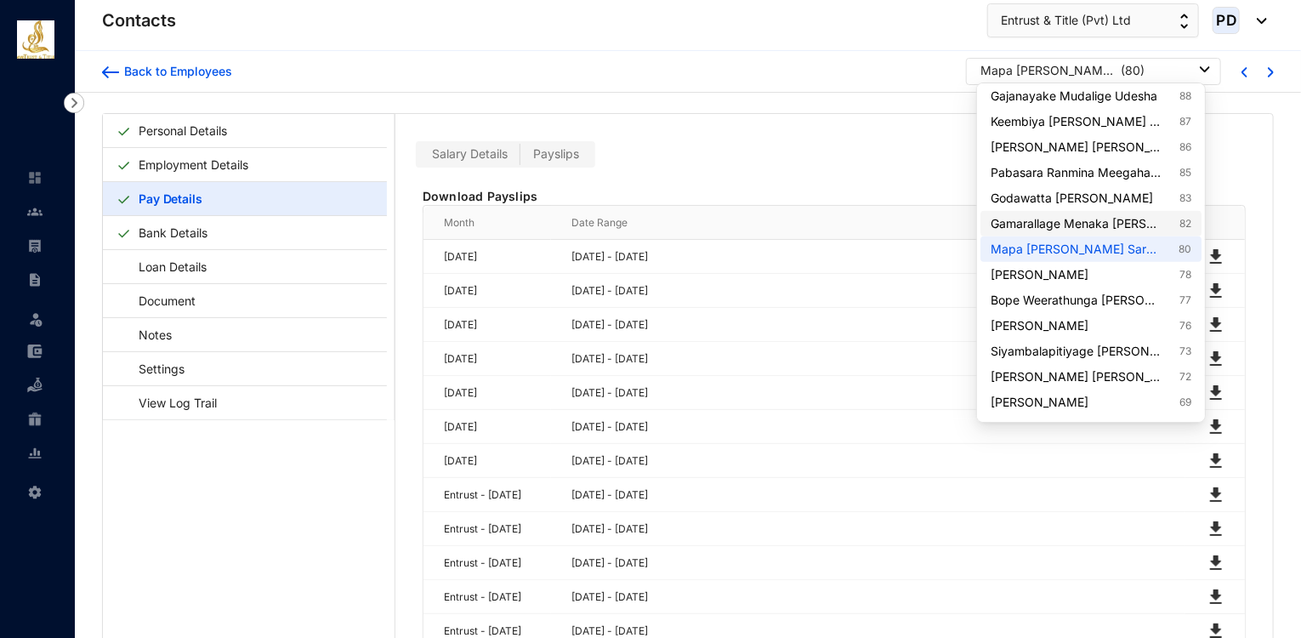
click at [1126, 219] on link "Gamarallage Menaka [PERSON_NAME] 82" at bounding box center [1091, 223] width 201 height 17
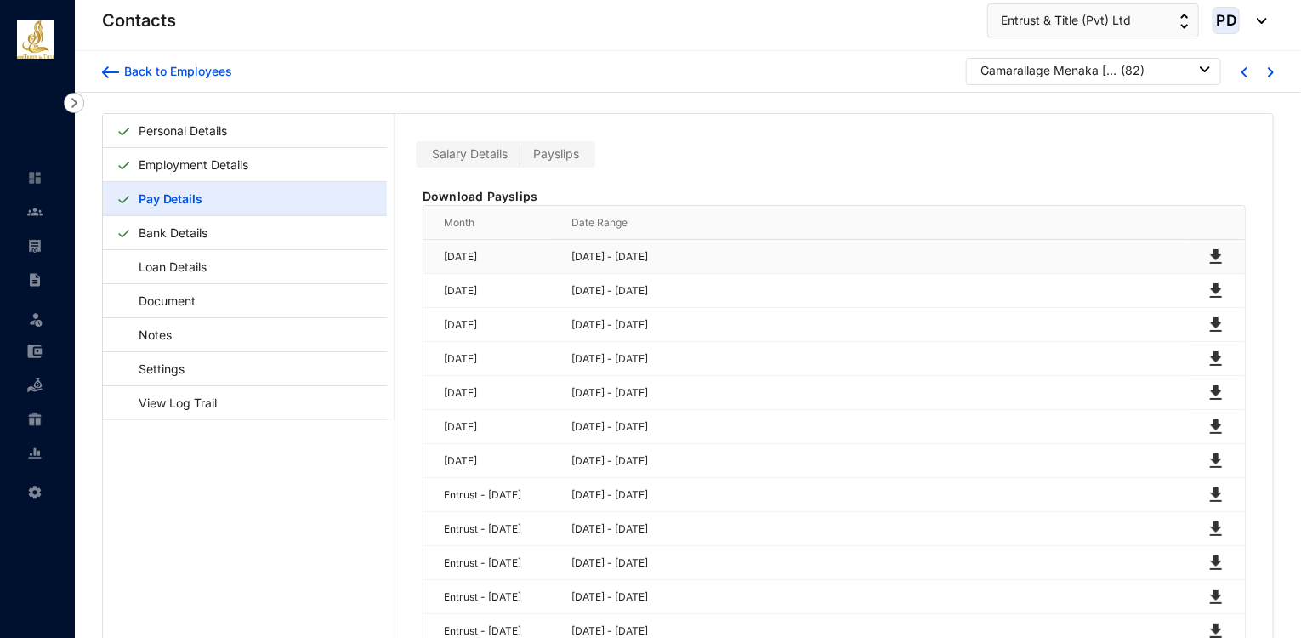
click at [1216, 252] on img at bounding box center [1216, 257] width 20 height 20
click at [1214, 287] on img at bounding box center [1216, 291] width 20 height 20
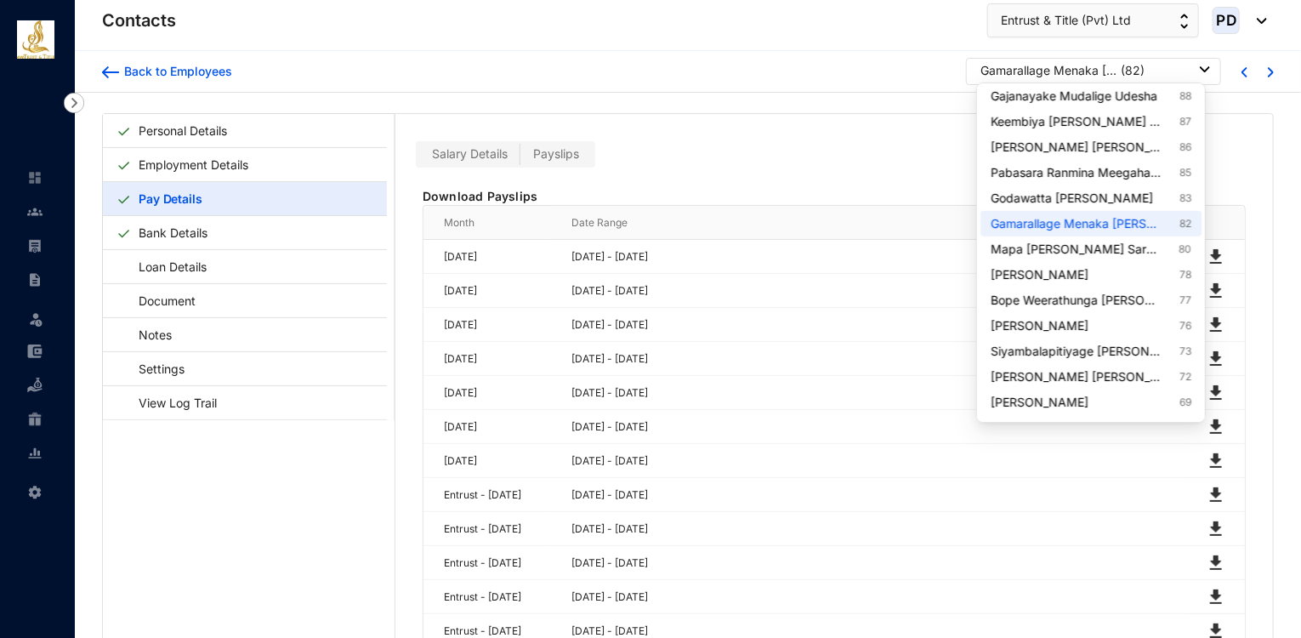
click at [1072, 74] on div "Gamarallage Menaka [PERSON_NAME]" at bounding box center [1049, 70] width 136 height 17
click at [1107, 204] on link "Godawatta [PERSON_NAME] 83" at bounding box center [1091, 198] width 201 height 17
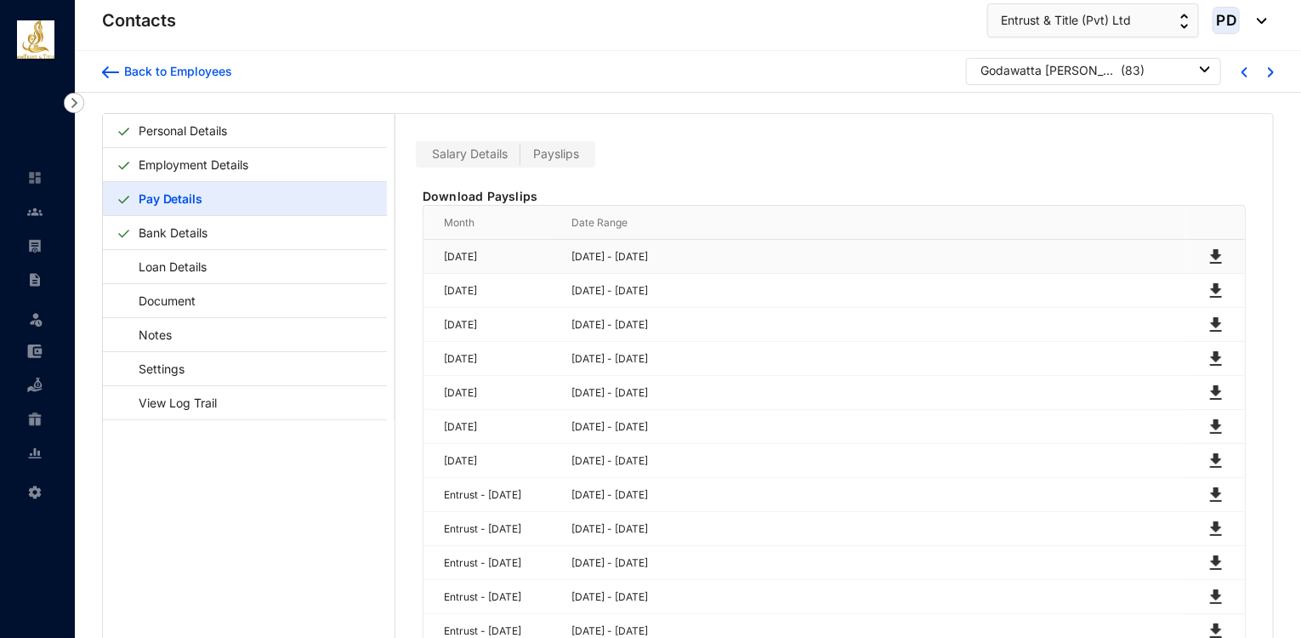
click at [1208, 257] on img at bounding box center [1216, 257] width 20 height 20
click at [1210, 290] on img at bounding box center [1216, 291] width 20 height 20
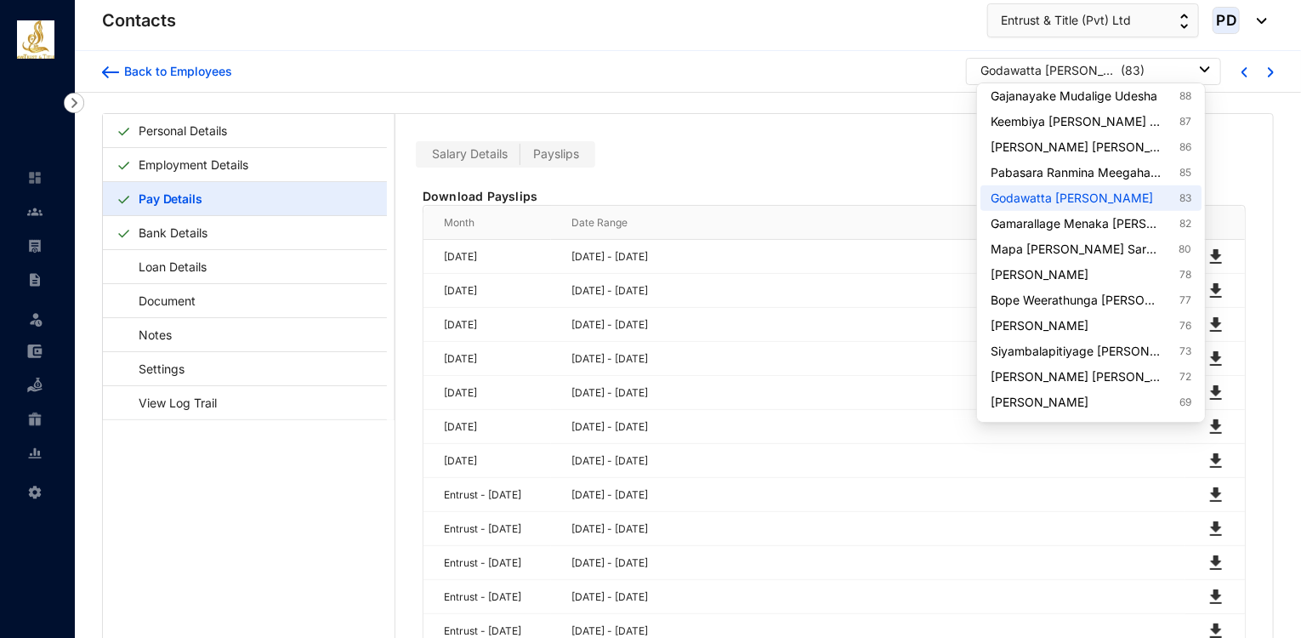
click at [1056, 65] on div "Godawatta [PERSON_NAME]" at bounding box center [1049, 70] width 136 height 17
click at [1129, 171] on link "Pabasara Ranmina Meegahakumbura 85" at bounding box center [1091, 172] width 201 height 17
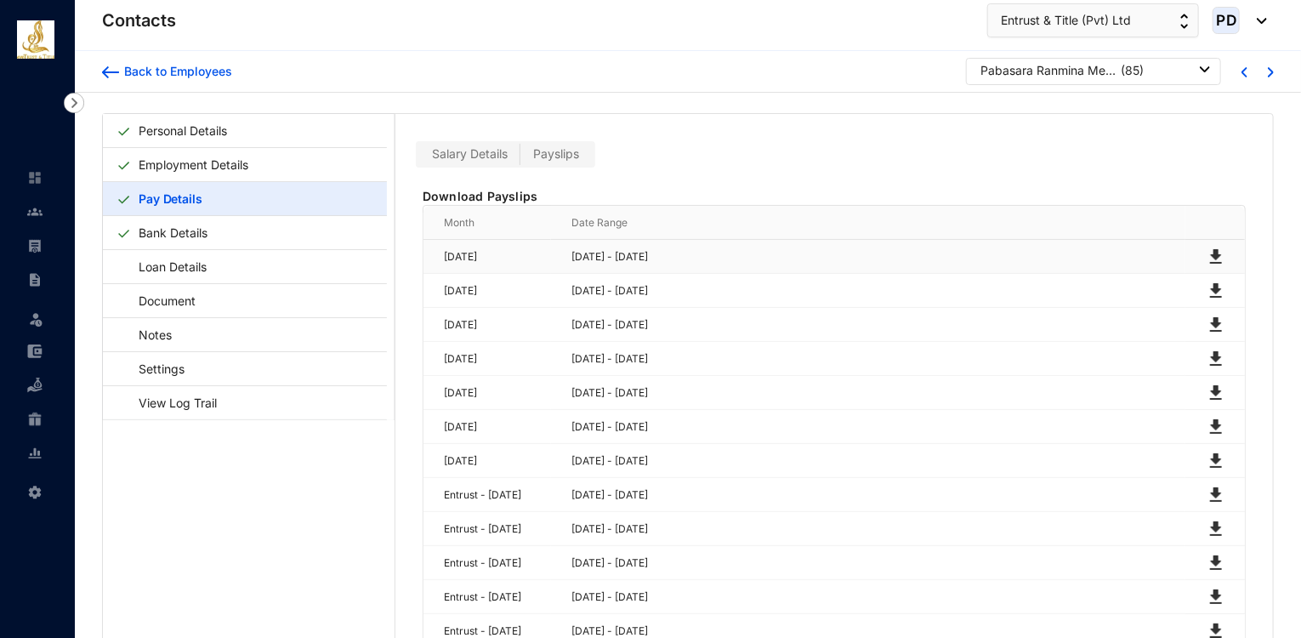
click at [1211, 247] on img at bounding box center [1216, 257] width 20 height 20
click at [1211, 283] on img at bounding box center [1216, 291] width 20 height 20
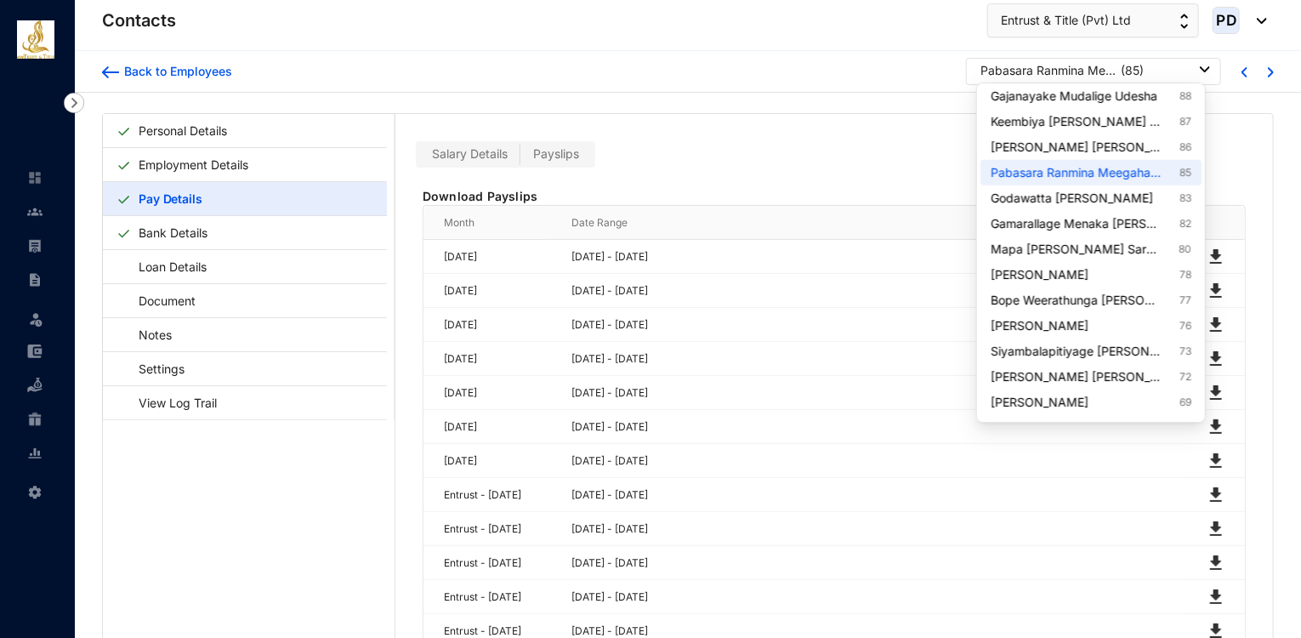
click at [1039, 75] on div "Pabasara Ranmina Meegahakumbura" at bounding box center [1049, 70] width 136 height 17
click at [1118, 150] on link "[PERSON_NAME] [PERSON_NAME] 86" at bounding box center [1091, 147] width 201 height 17
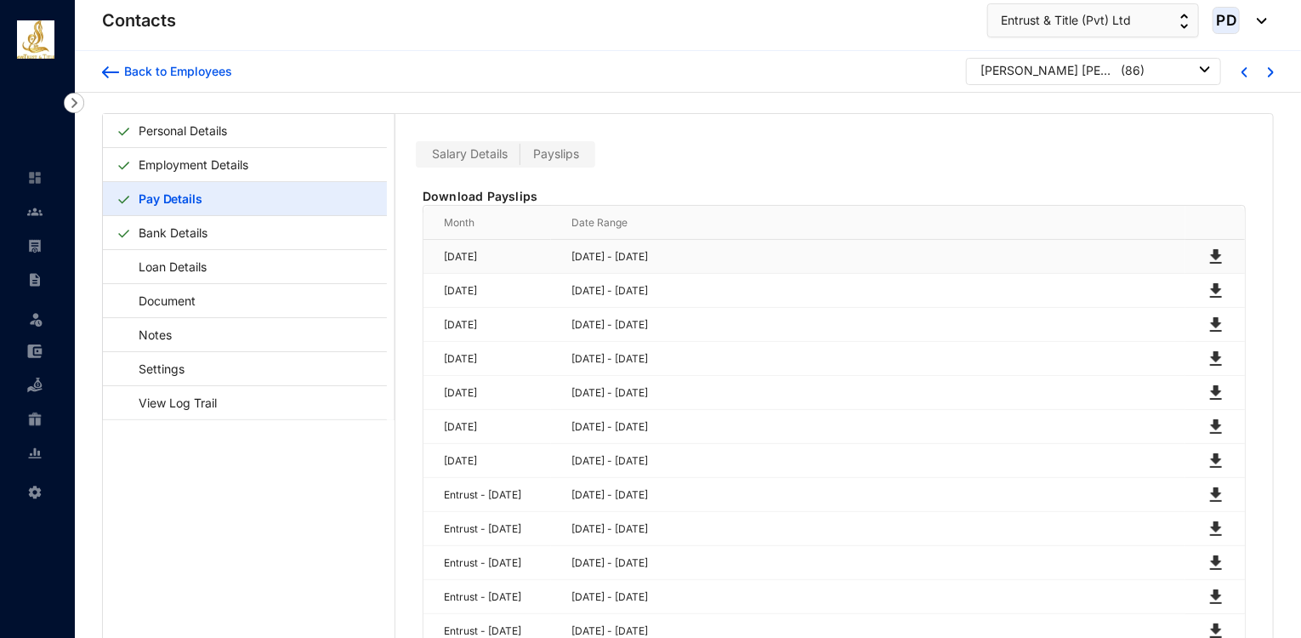
click at [1210, 248] on img at bounding box center [1216, 257] width 20 height 20
click at [1214, 292] on img at bounding box center [1216, 291] width 20 height 20
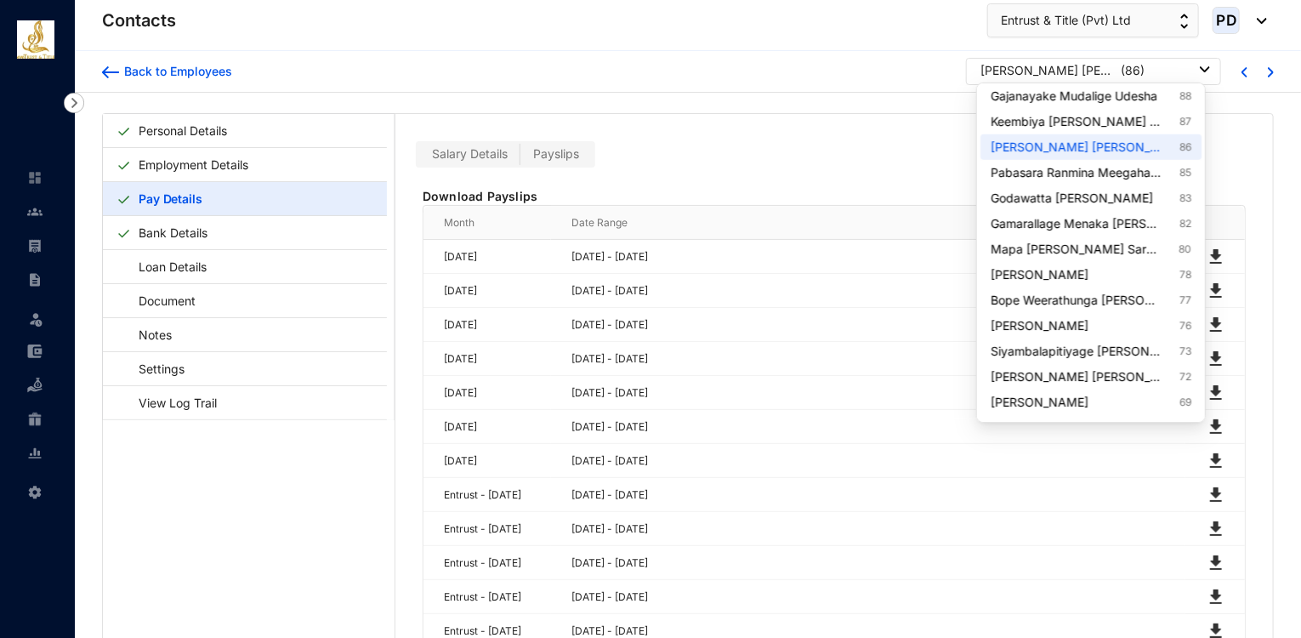
click at [1194, 71] on div "[PERSON_NAME] [PERSON_NAME] ( 86 )" at bounding box center [1096, 70] width 230 height 17
click at [1134, 123] on link "Keembiya [PERSON_NAME] Madhushan 87" at bounding box center [1091, 121] width 201 height 17
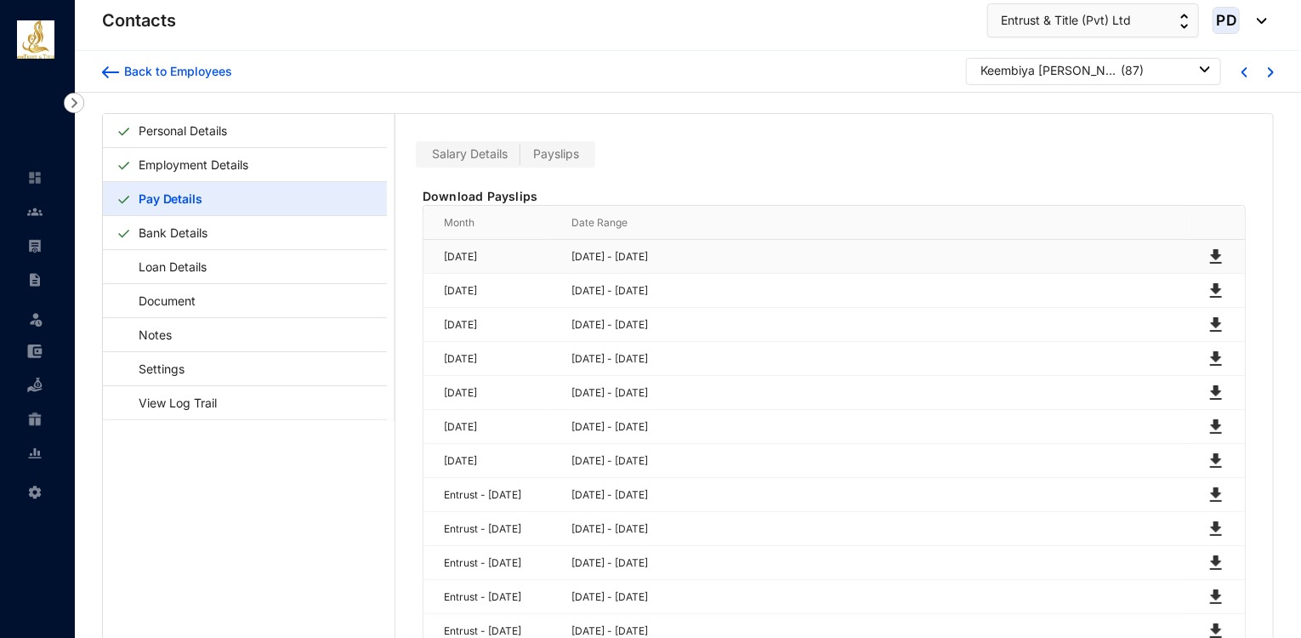
click at [1214, 254] on img at bounding box center [1216, 257] width 20 height 20
click at [1211, 287] on img at bounding box center [1216, 291] width 20 height 20
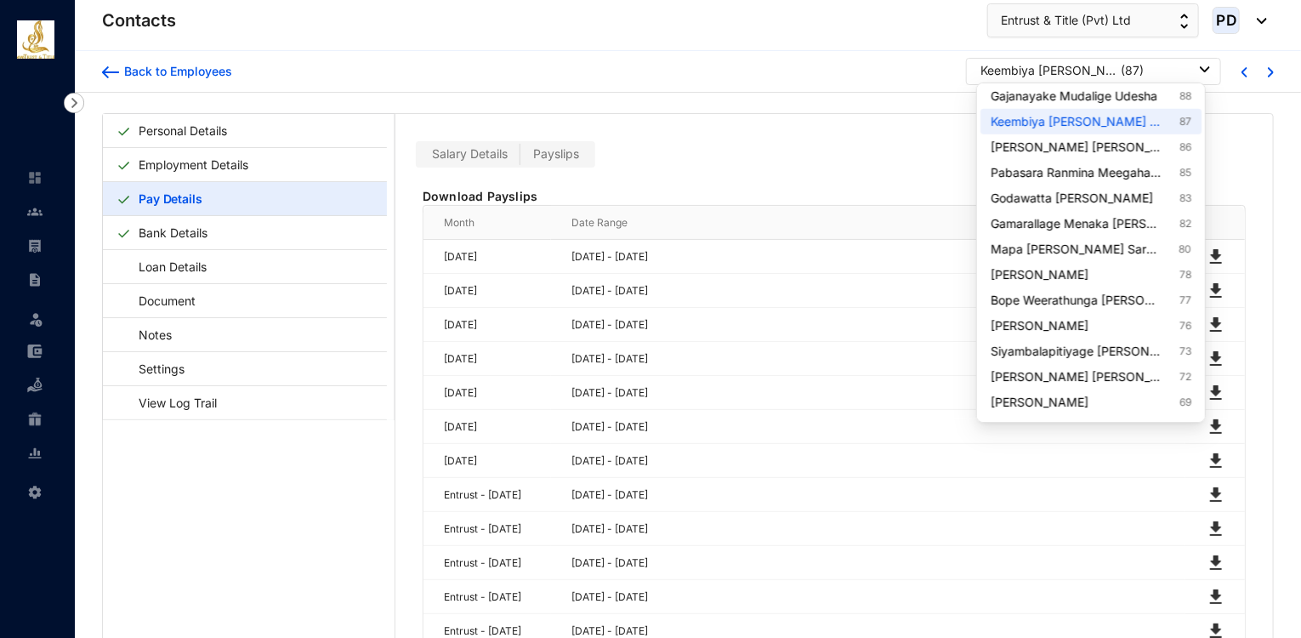
click at [1051, 69] on div "Keembiya [PERSON_NAME] Madhushan" at bounding box center [1049, 70] width 136 height 17
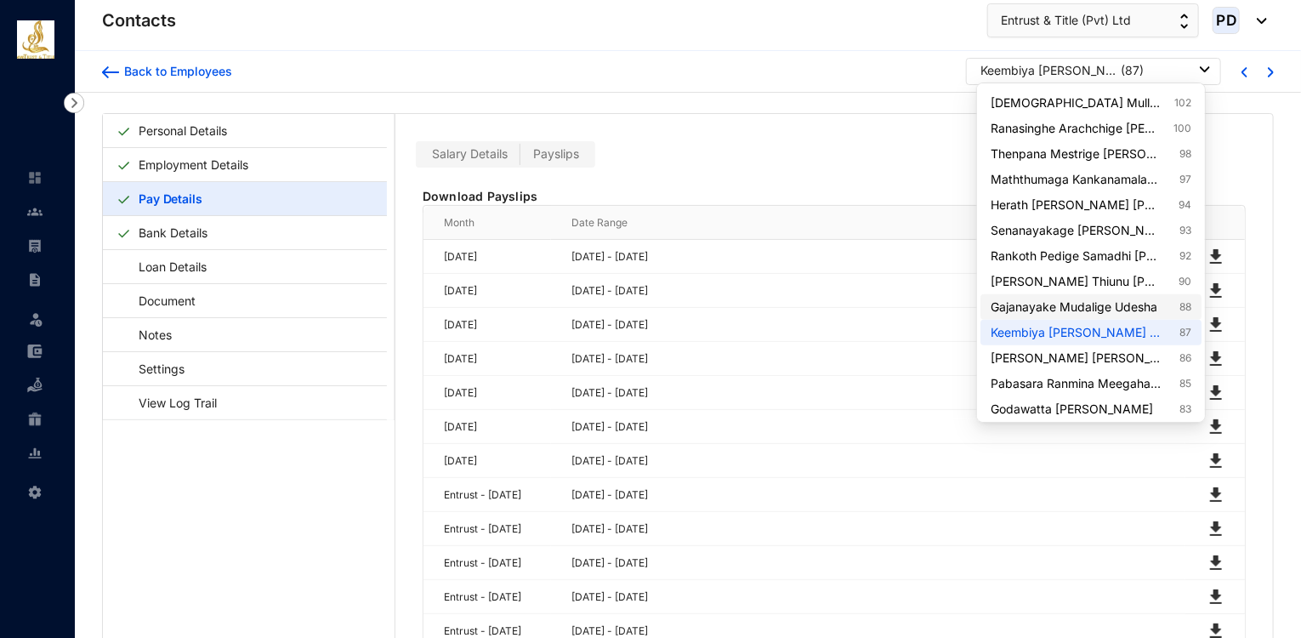
click at [1110, 299] on link "Gajanayake Mudalige Udesha 88" at bounding box center [1091, 307] width 201 height 17
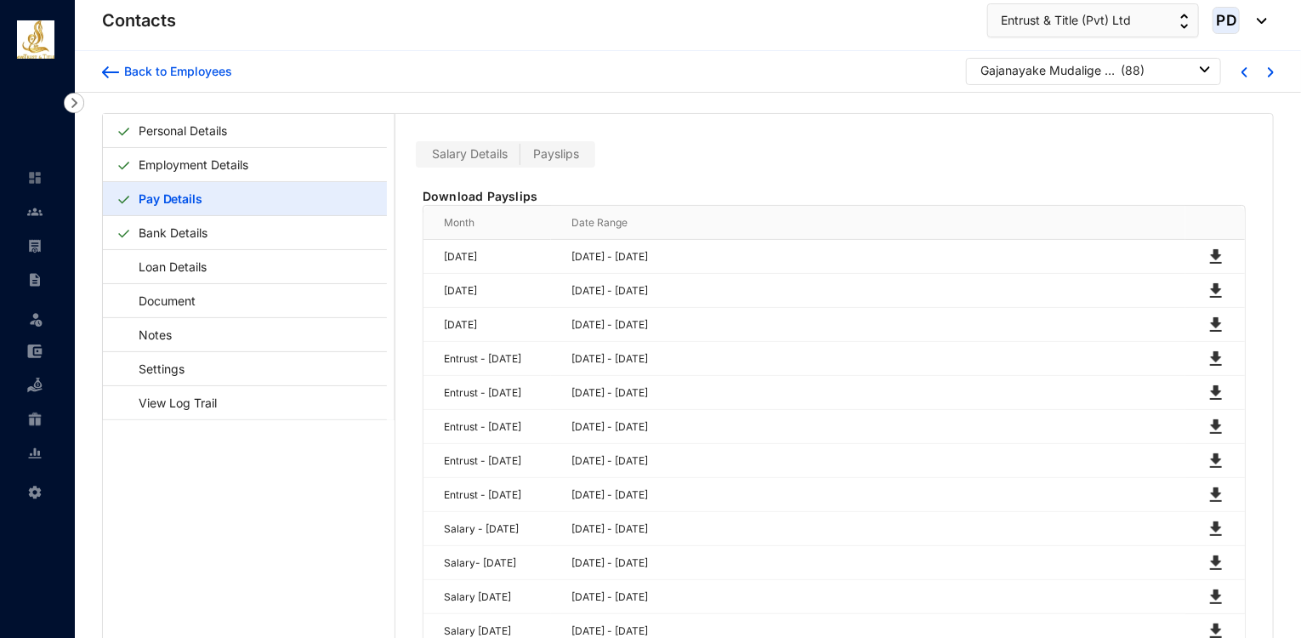
click at [1146, 55] on div "Back to Employees Gajanayake Mudalige Udesha ( 88 )" at bounding box center [688, 72] width 1226 height 42
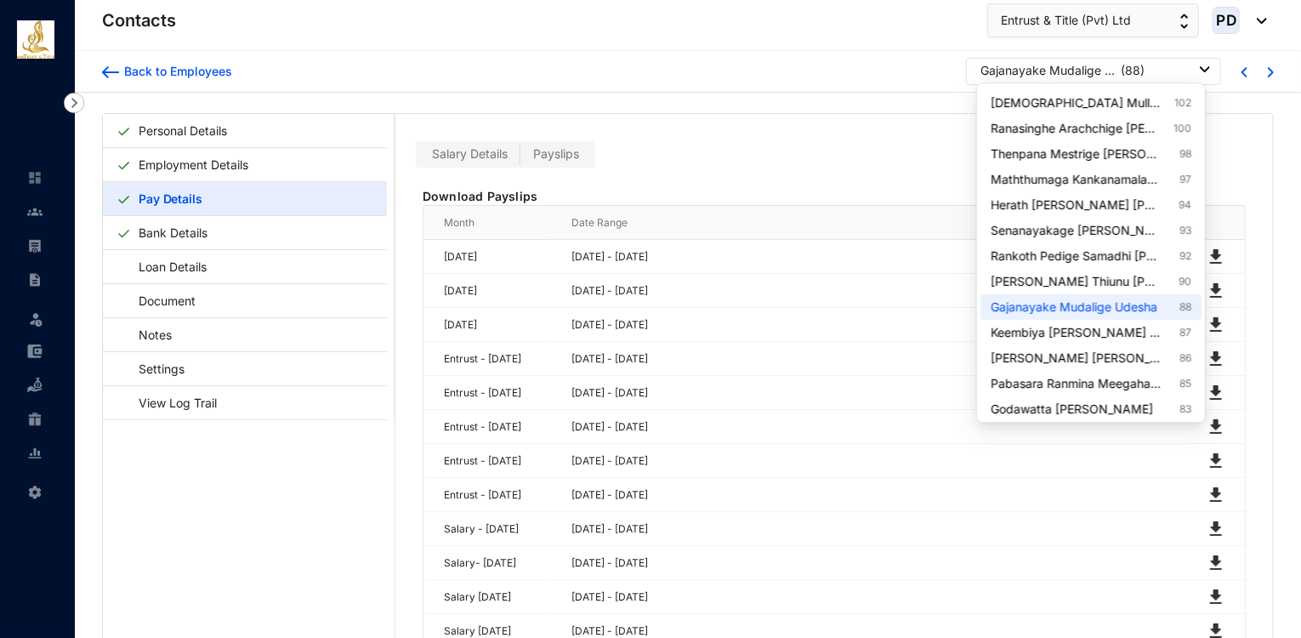
click at [1152, 64] on div "[PERSON_NAME] Udesha ( 88 )" at bounding box center [1096, 70] width 230 height 17
click at [1125, 284] on link "[PERSON_NAME] Thiunu [PERSON_NAME] 90" at bounding box center [1091, 281] width 201 height 17
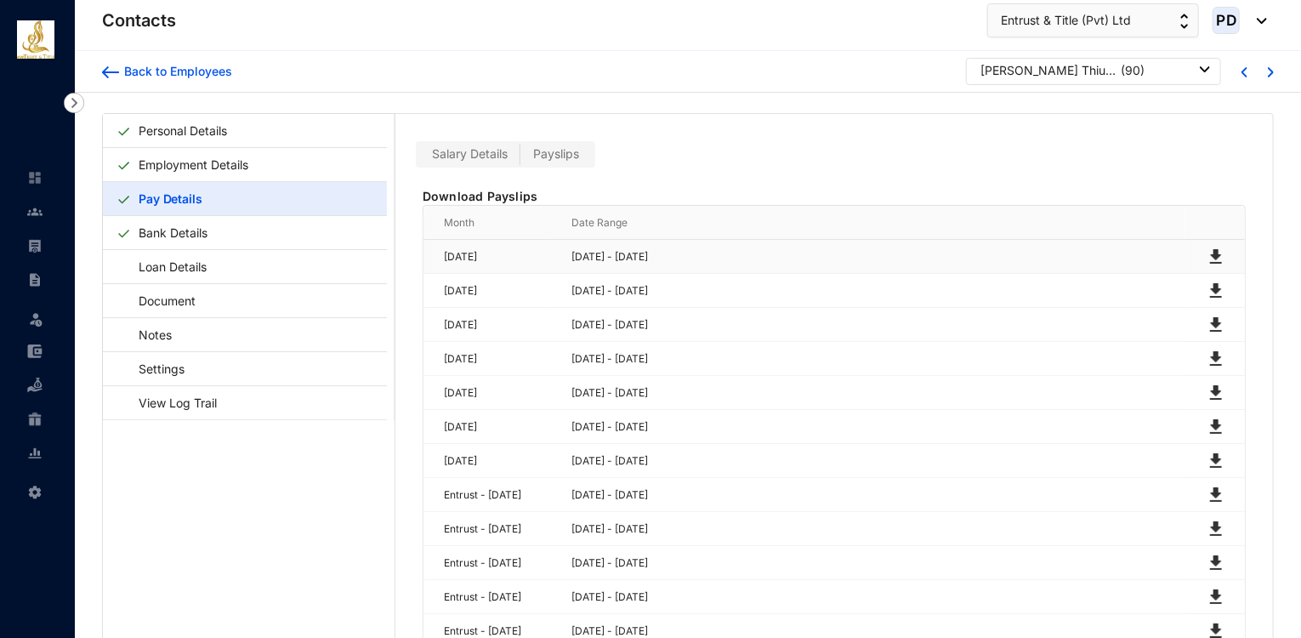
click at [1210, 253] on img at bounding box center [1216, 257] width 20 height 20
click at [1210, 286] on img at bounding box center [1216, 291] width 20 height 20
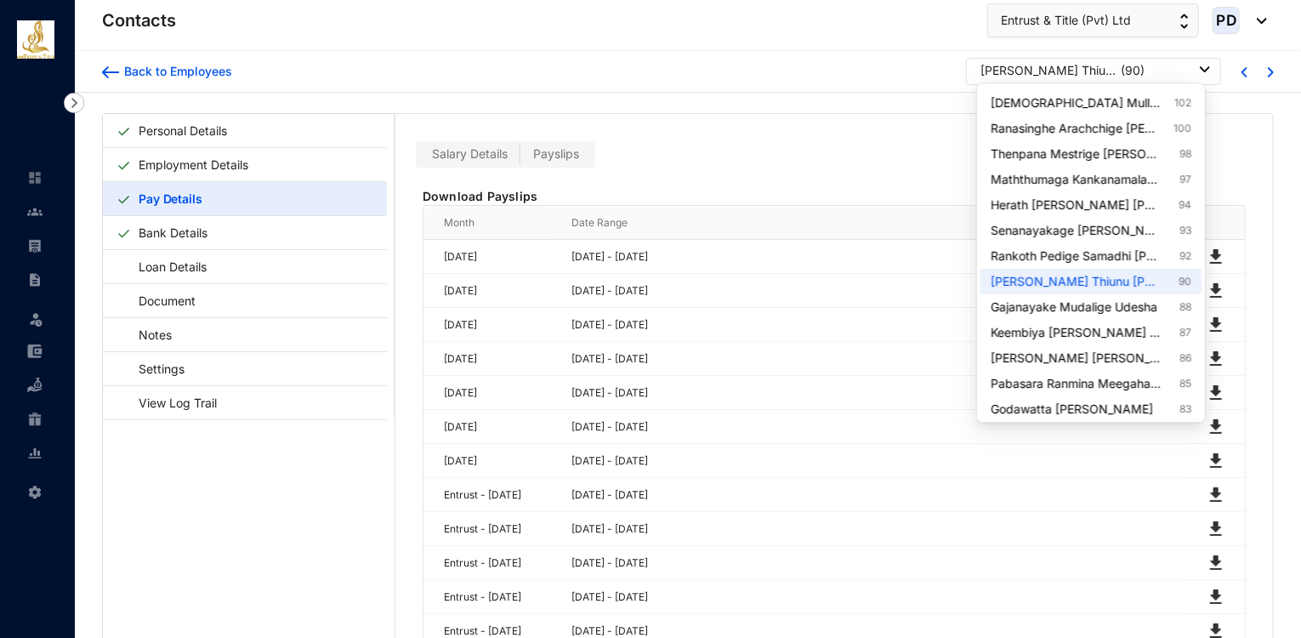
click at [1109, 72] on div "[PERSON_NAME] Thiunu [PERSON_NAME]" at bounding box center [1049, 70] width 136 height 17
click at [1140, 250] on link "Rankoth Pedige Samadhi [PERSON_NAME] 92" at bounding box center [1091, 255] width 201 height 17
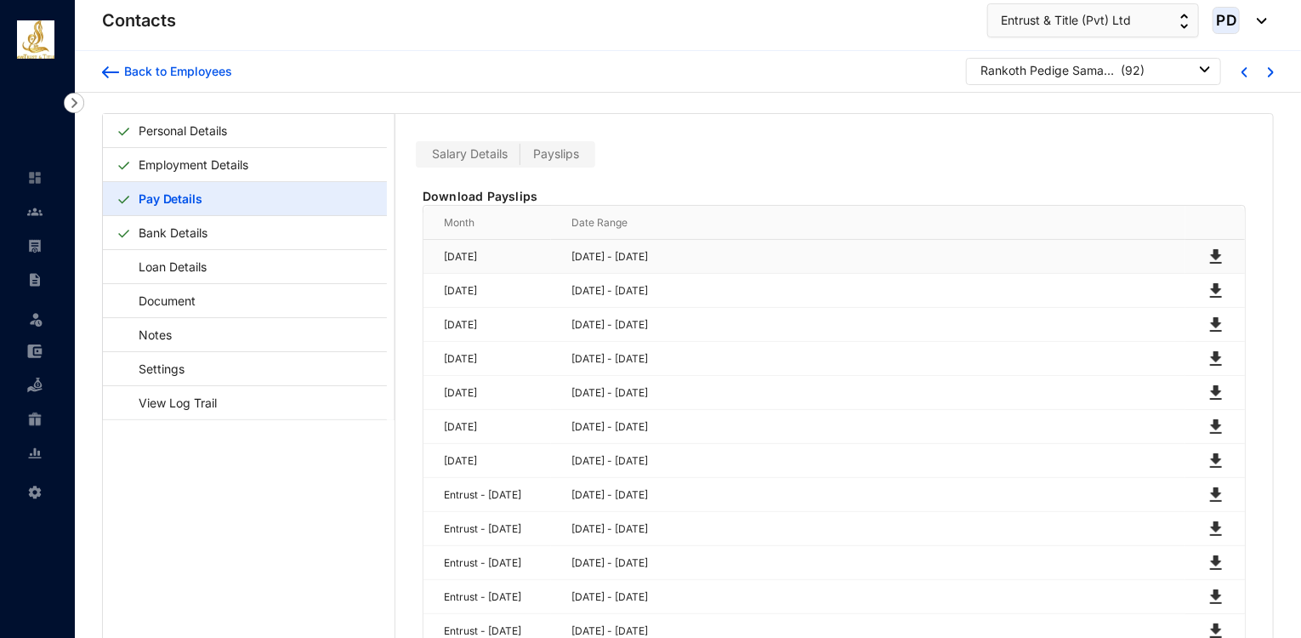
click at [1207, 251] on img at bounding box center [1216, 257] width 20 height 20
click at [1214, 287] on img at bounding box center [1216, 291] width 20 height 20
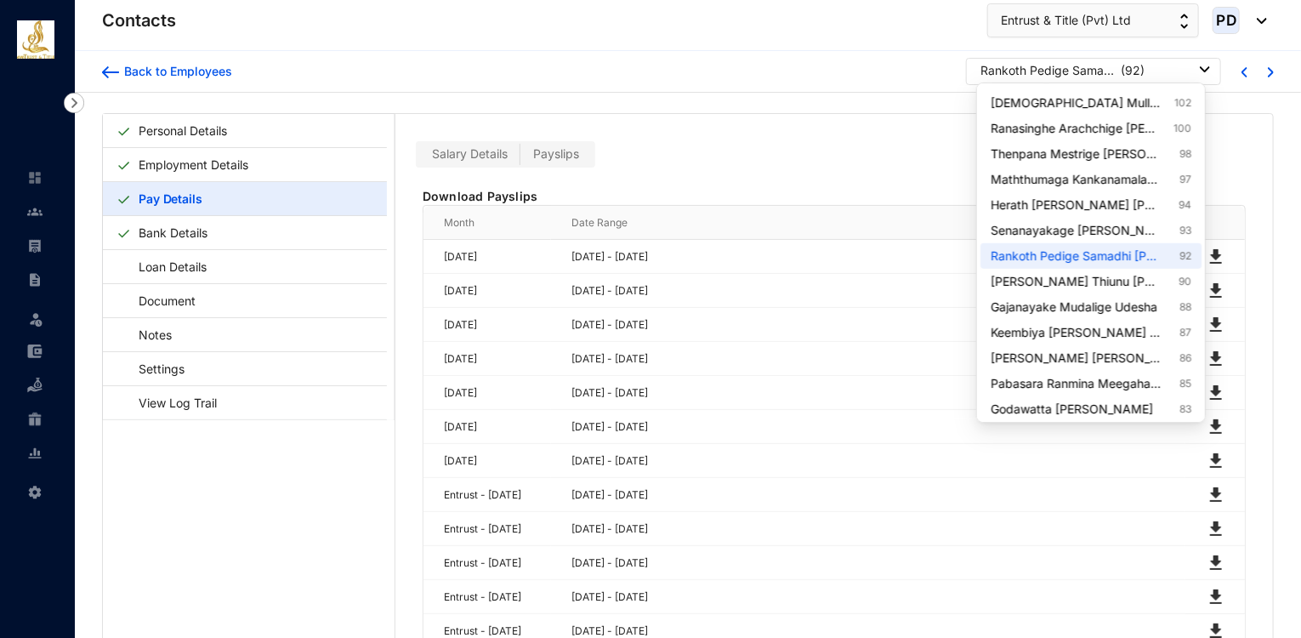
click at [1162, 78] on div "Rankoth Pedige Samadhi [PERSON_NAME] ( 92 )" at bounding box center [1096, 70] width 230 height 17
click at [1158, 234] on link "Senanayakage [PERSON_NAME] 93" at bounding box center [1091, 230] width 201 height 17
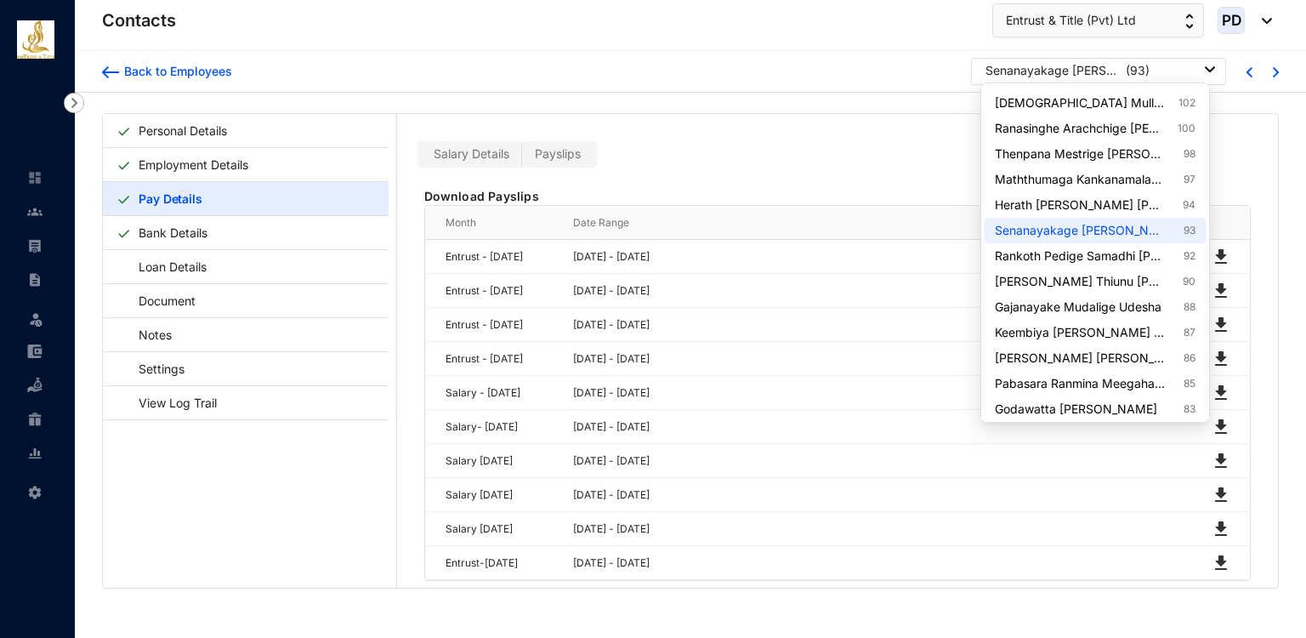
click at [1126, 72] on p "( 93 )" at bounding box center [1138, 70] width 24 height 17
click at [1101, 202] on link "Herath [PERSON_NAME] [PERSON_NAME] [PERSON_NAME] 94" at bounding box center [1095, 204] width 201 height 17
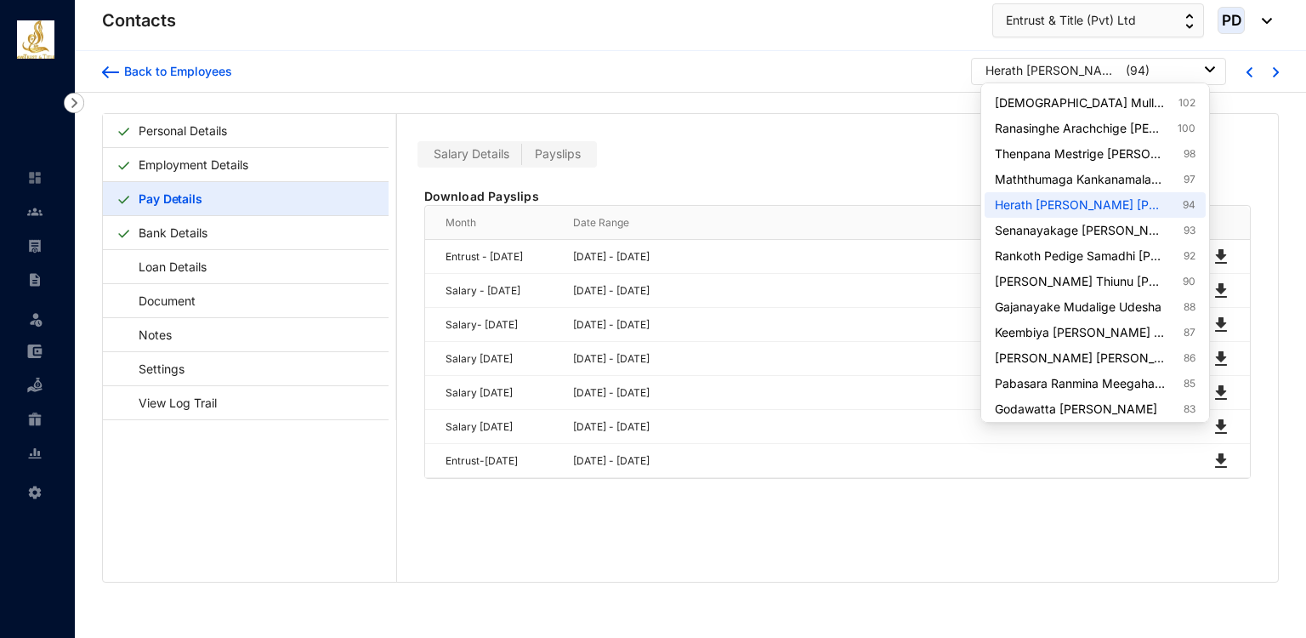
click at [1178, 62] on div "Herath [PERSON_NAME] [PERSON_NAME] [PERSON_NAME] ( 94 )" at bounding box center [1101, 70] width 230 height 17
click at [1143, 171] on link "Maththumaga Kankanamalage Sithma Sadumina Alwis 97" at bounding box center [1095, 179] width 201 height 17
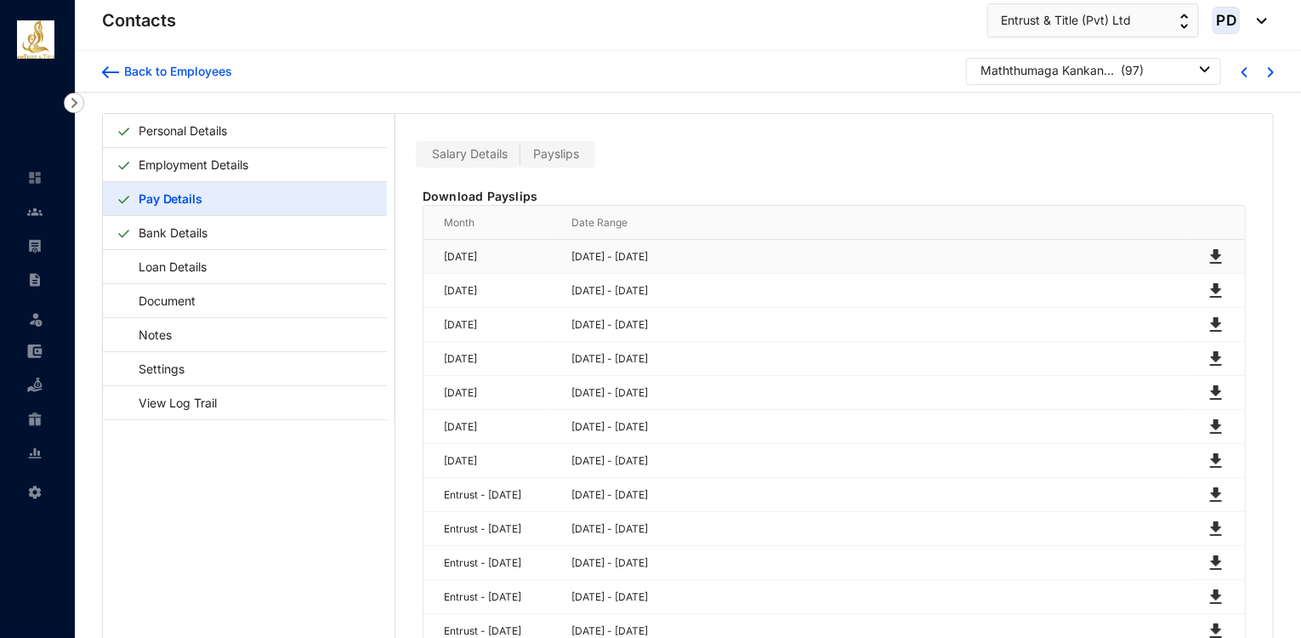
click at [1211, 253] on img at bounding box center [1216, 257] width 20 height 20
click at [1210, 283] on img at bounding box center [1216, 291] width 20 height 20
click at [1067, 74] on div "Maththumaga Kankanamalage Sithma Sadumina Alwis" at bounding box center [1049, 70] width 136 height 17
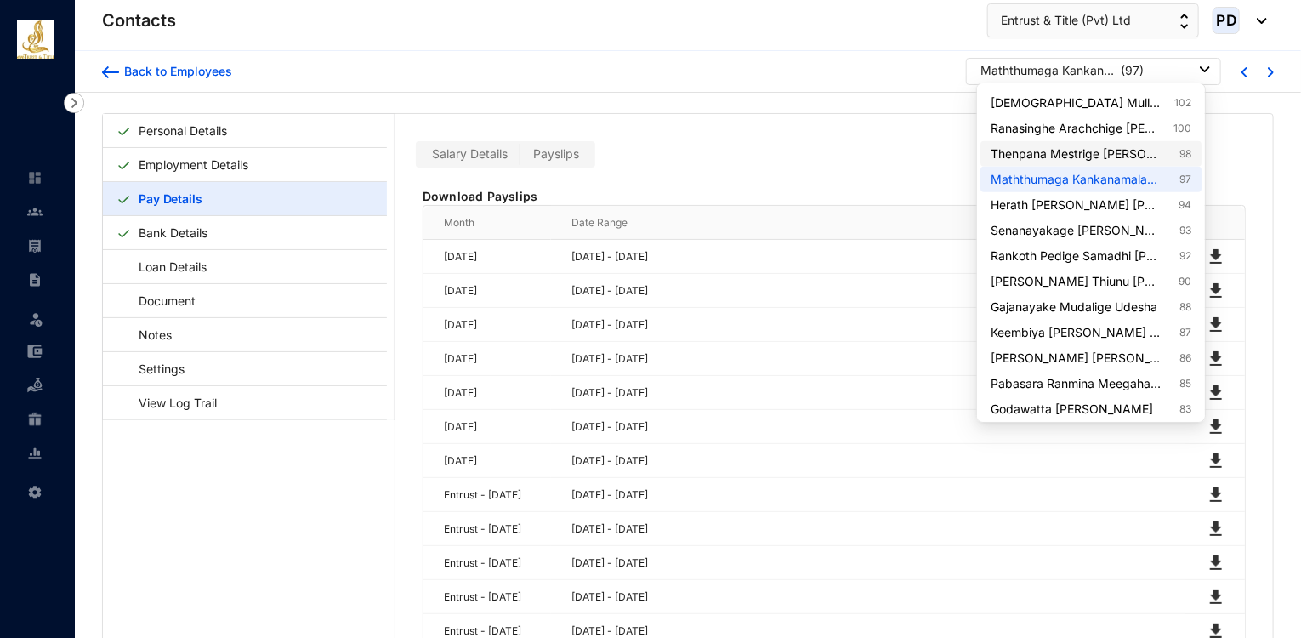
click at [1106, 148] on link "Thenpana Mestrige [PERSON_NAME] 98" at bounding box center [1091, 153] width 201 height 17
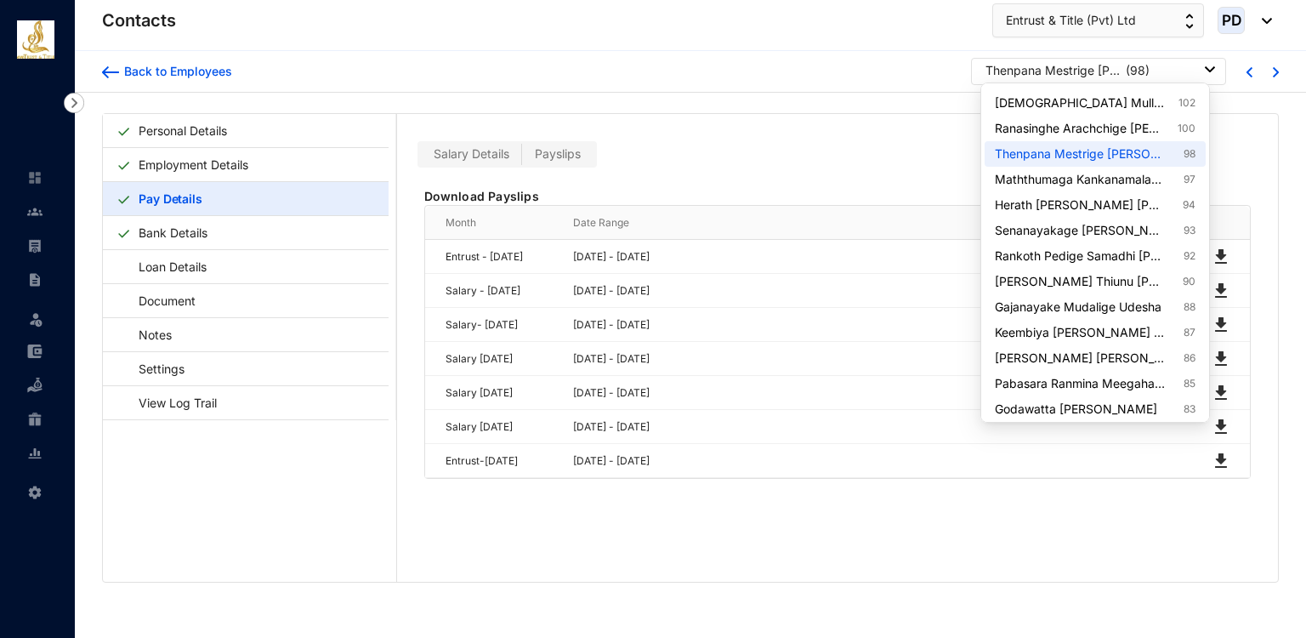
click at [1140, 71] on p "( 98 )" at bounding box center [1138, 70] width 24 height 17
click at [1102, 130] on link "Ranasinghe Arachchige Yasiru Kavishka 100" at bounding box center [1095, 128] width 201 height 17
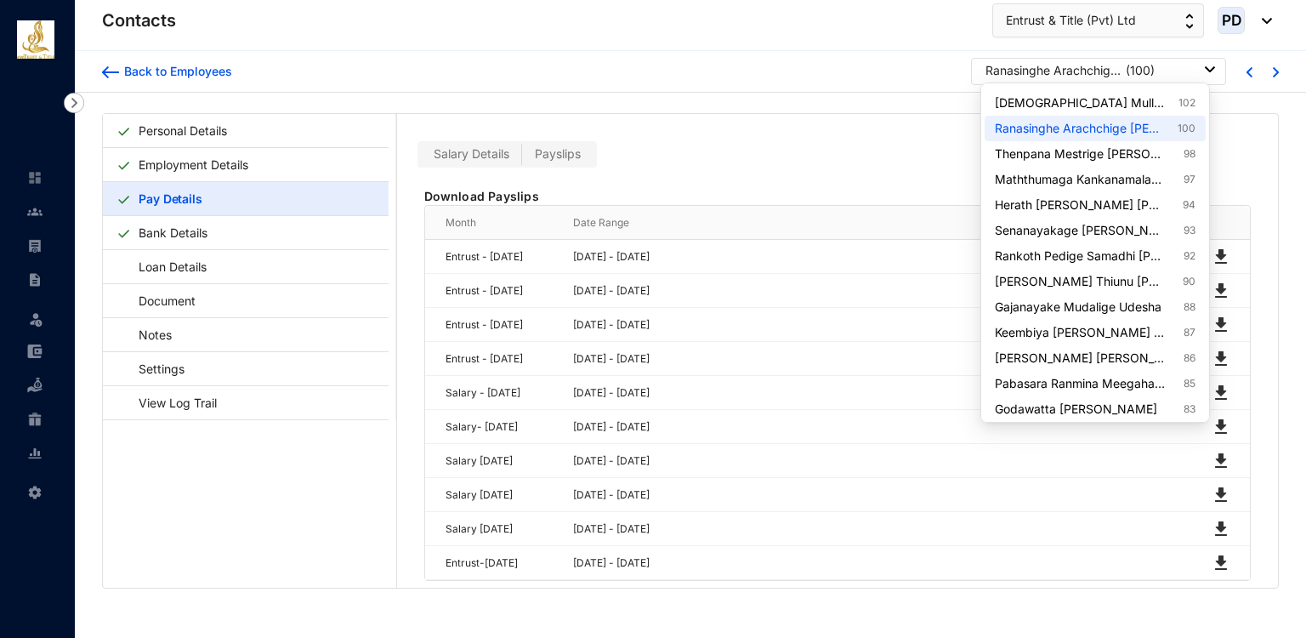
click at [1175, 72] on div "Ranasinghe Arachchige [PERSON_NAME] ( 100 )" at bounding box center [1101, 70] width 230 height 17
click at [1143, 96] on link "[DEMOGRAPHIC_DATA] Mullalage Kaveesha [PERSON_NAME] 102" at bounding box center [1095, 102] width 201 height 17
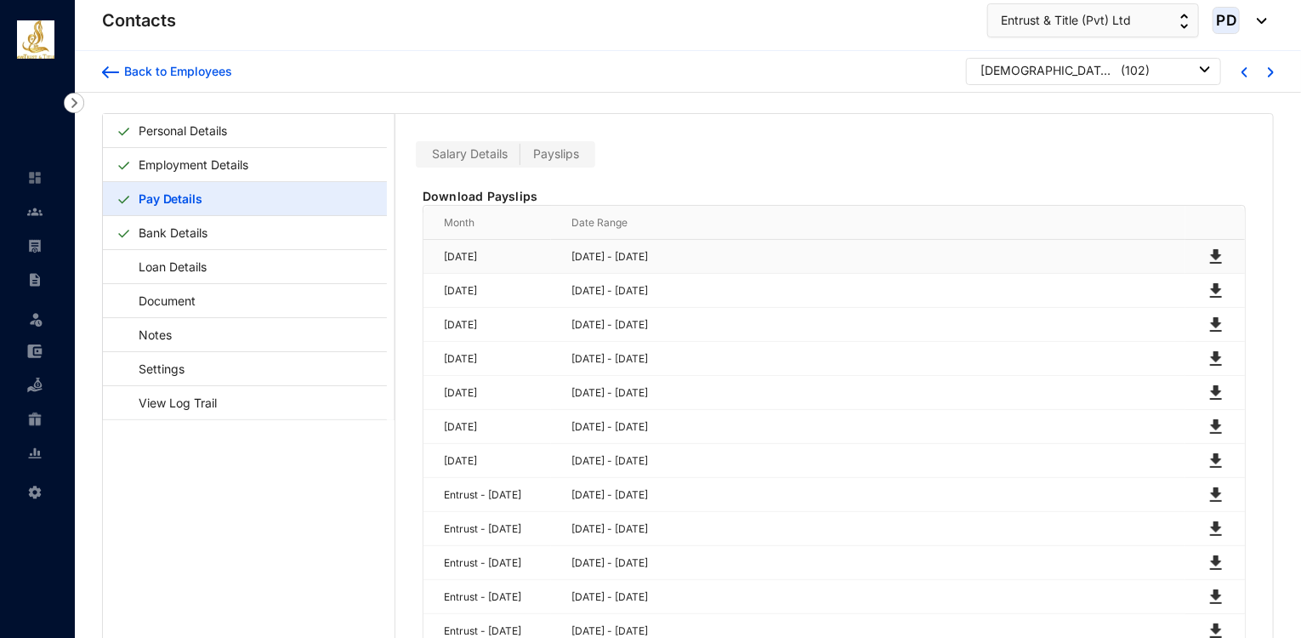
click at [1216, 253] on img at bounding box center [1216, 257] width 20 height 20
click at [1210, 283] on img at bounding box center [1216, 291] width 20 height 20
click at [1055, 21] on span "Entrust & Title (Pvt) Ltd" at bounding box center [1066, 20] width 130 height 19
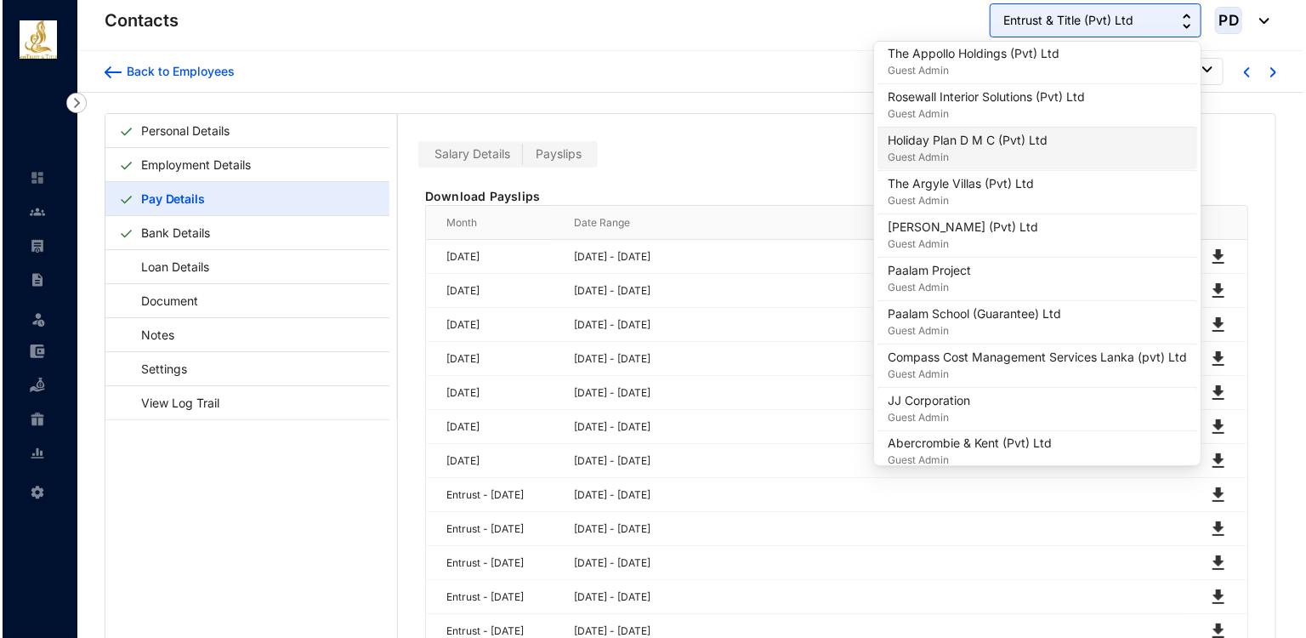
scroll to position [1245, 0]
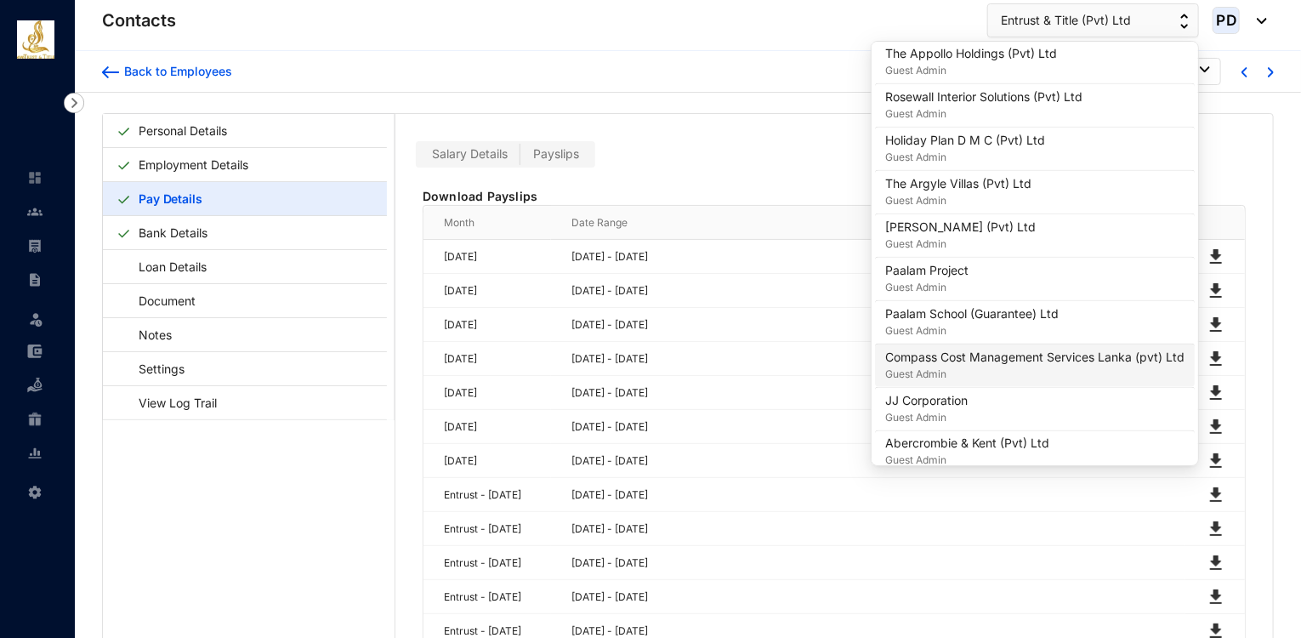
click at [1001, 349] on p "Compass Cost Management Services Lanka (pvt) Ltd" at bounding box center [1034, 357] width 299 height 17
